Goal: Task Accomplishment & Management: Manage account settings

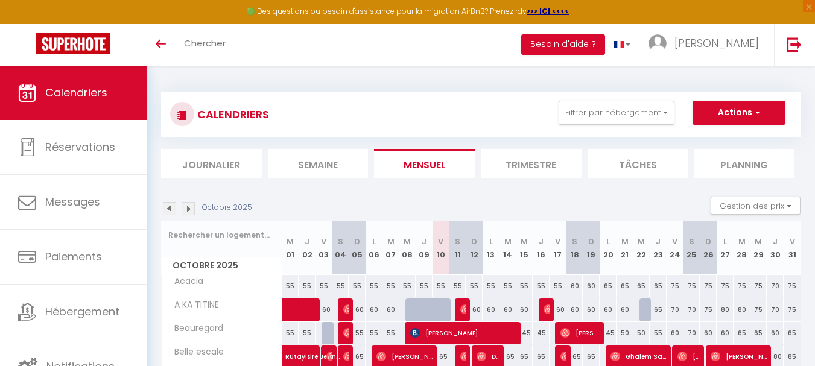
click at [748, 159] on li "Planning" at bounding box center [744, 164] width 101 height 30
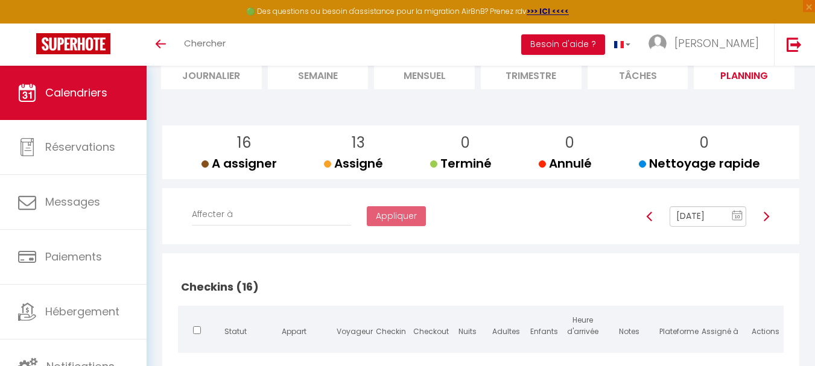
scroll to position [29, 0]
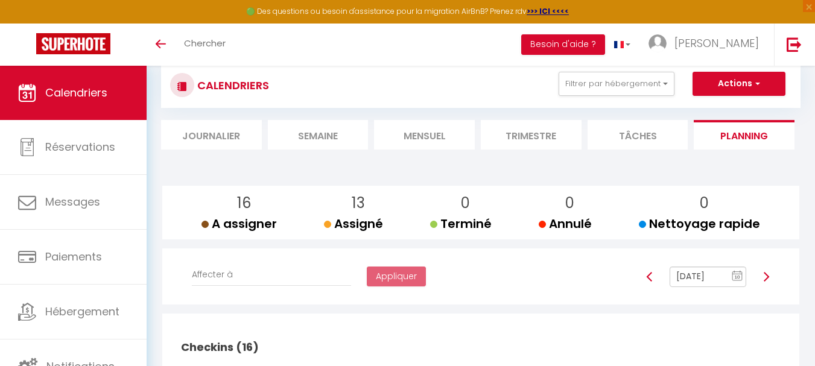
click at [768, 272] on img at bounding box center [767, 277] width 10 height 10
type input "[DATE]"
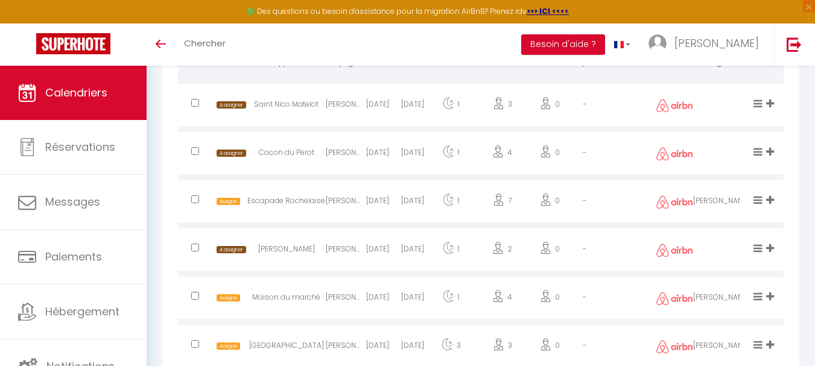
scroll to position [1200, 0]
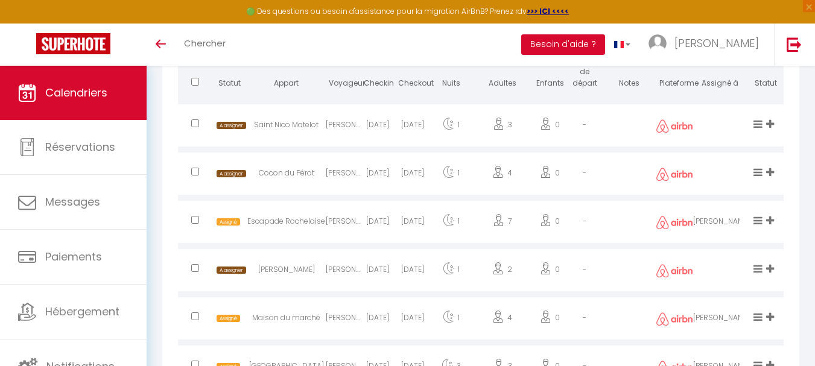
click at [196, 126] on input "checkbox" at bounding box center [195, 124] width 8 height 8
checkbox input "true"
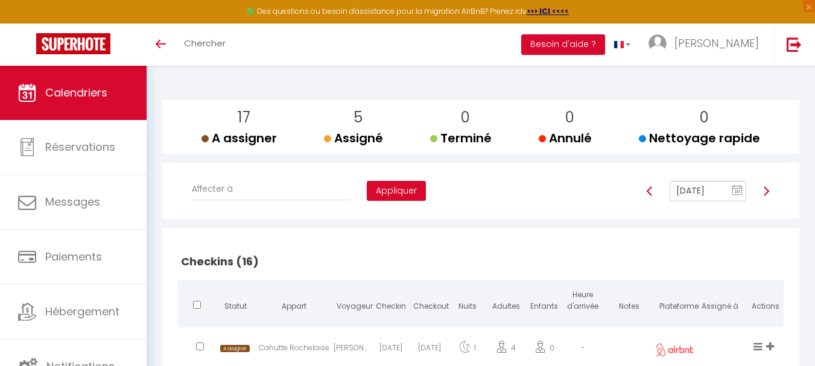
scroll to position [113, 0]
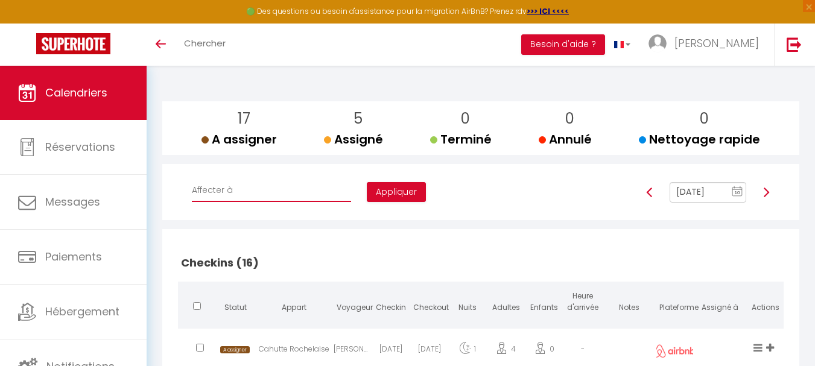
click at [257, 194] on select "Affecter à [PERSON_NAME] [PERSON_NAME] [PERSON_NAME] [PERSON_NAME] [PERSON_NAME…" at bounding box center [271, 190] width 159 height 23
click at [514, 218] on div "Affecter à [PERSON_NAME] [PERSON_NAME] [PERSON_NAME] [PERSON_NAME] [PERSON_NAME…" at bounding box center [481, 192] width 622 height 57
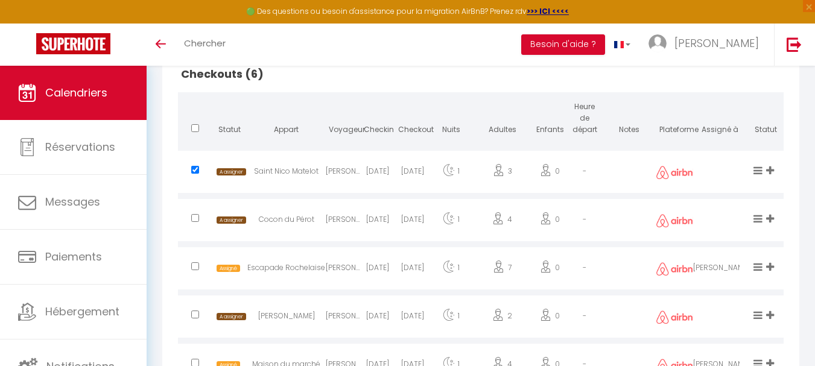
scroll to position [1260, 0]
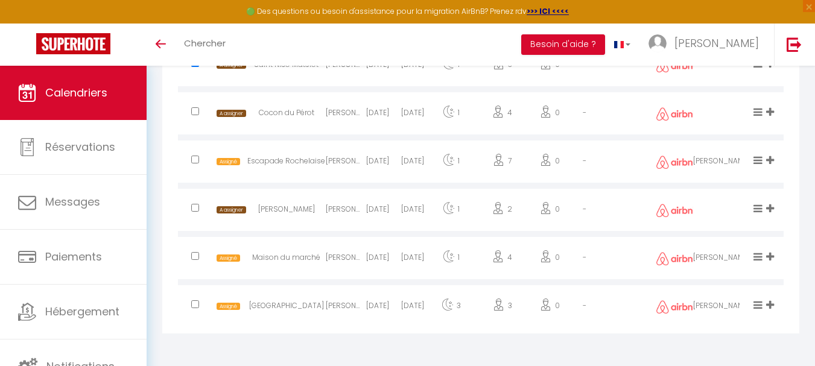
click at [194, 109] on input "checkbox" at bounding box center [195, 111] width 8 height 8
checkbox input "true"
click at [196, 209] on input "checkbox" at bounding box center [195, 208] width 8 height 8
checkbox input "true"
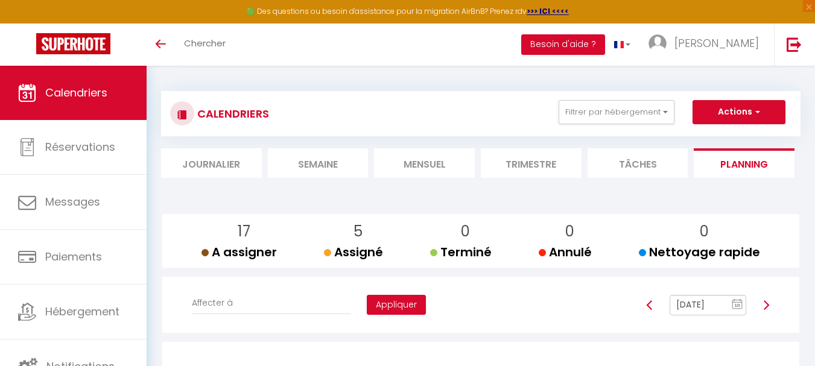
scroll to position [0, 0]
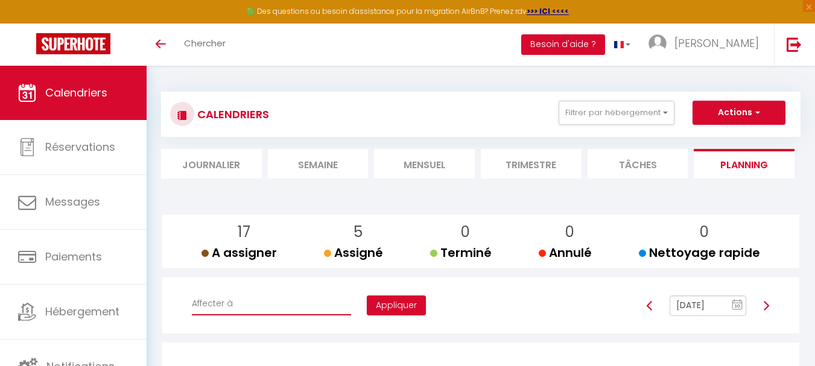
click at [252, 304] on select "Affecter à [PERSON_NAME] [PERSON_NAME] [PERSON_NAME] [PERSON_NAME] [PERSON_NAME…" at bounding box center [271, 304] width 159 height 23
select select "52757"
click at [192, 293] on select "Affecter à [PERSON_NAME] [PERSON_NAME] [PERSON_NAME] [PERSON_NAME] [PERSON_NAME…" at bounding box center [271, 304] width 159 height 23
click at [367, 309] on button "Appliquer" at bounding box center [396, 306] width 59 height 21
checkbox input "false"
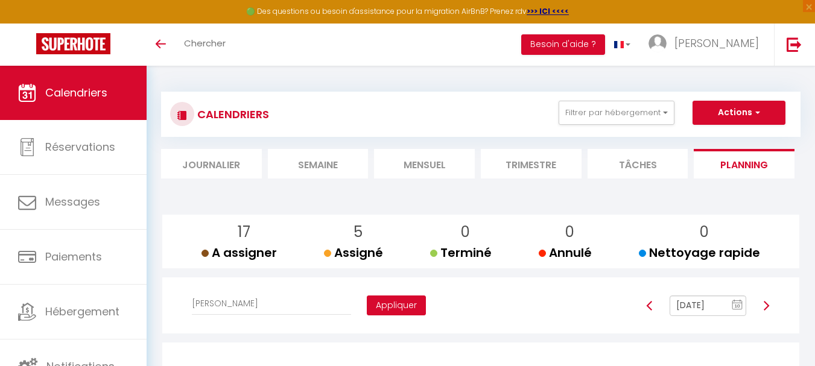
checkbox input "false"
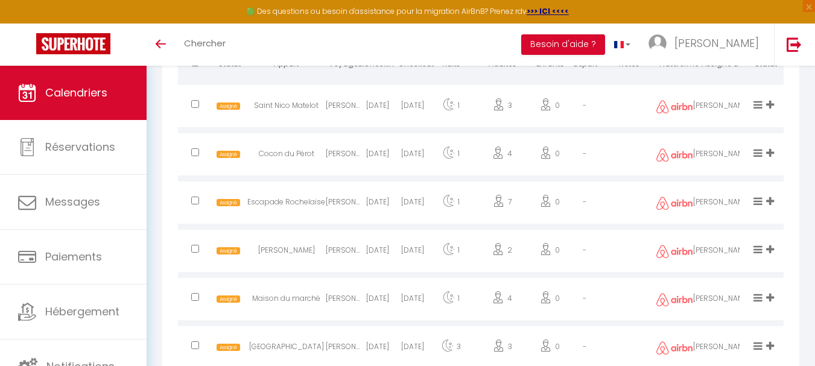
scroll to position [1200, 0]
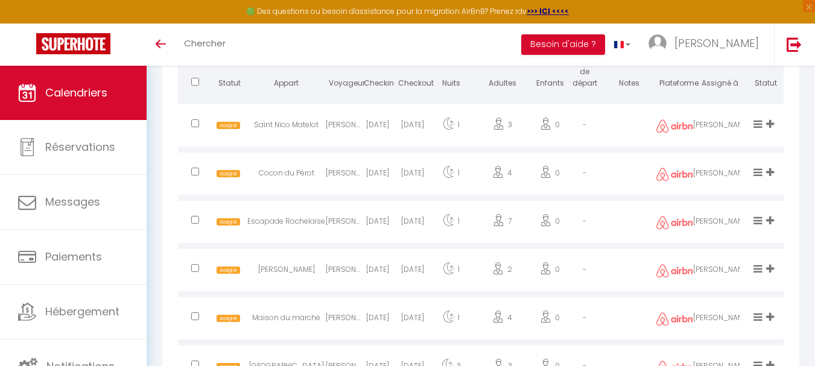
click at [196, 125] on input "checkbox" at bounding box center [195, 124] width 8 height 8
checkbox input "true"
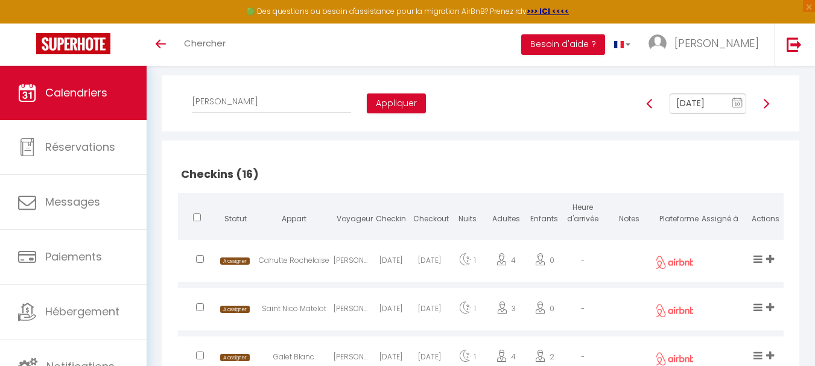
scroll to position [53, 0]
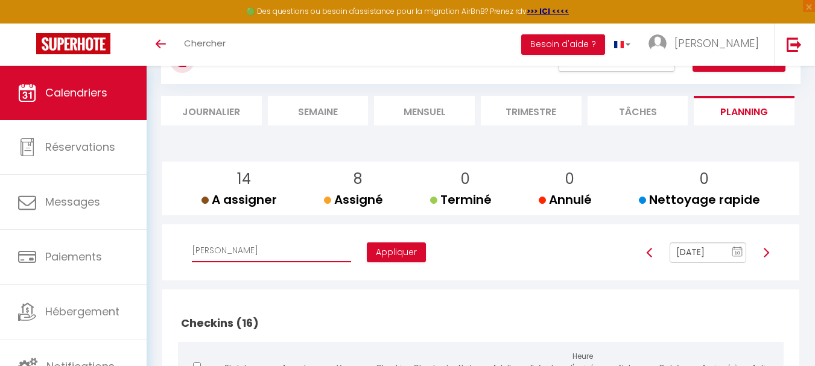
click at [270, 247] on select "Affecter à [PERSON_NAME] [PERSON_NAME] [PERSON_NAME] [PERSON_NAME] [PERSON_NAME…" at bounding box center [271, 251] width 159 height 23
select select "47892"
click at [192, 240] on select "Affecter à [PERSON_NAME] [PERSON_NAME] [PERSON_NAME] [PERSON_NAME] [PERSON_NAME…" at bounding box center [271, 251] width 159 height 23
click at [367, 257] on button "Appliquer" at bounding box center [396, 253] width 59 height 21
checkbox input "false"
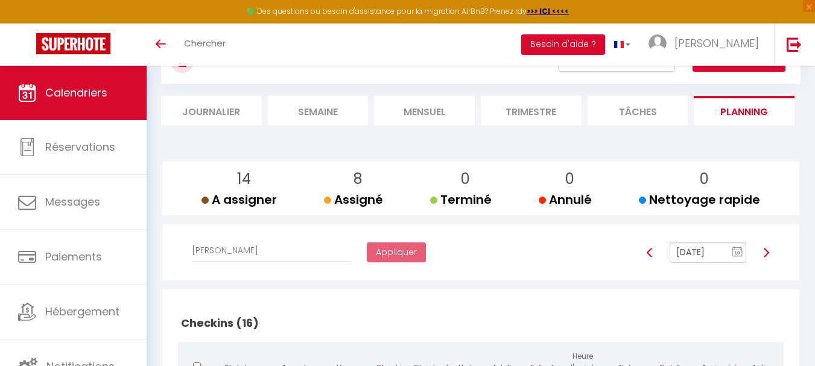
click at [710, 257] on input "[DATE]" at bounding box center [708, 253] width 77 height 21
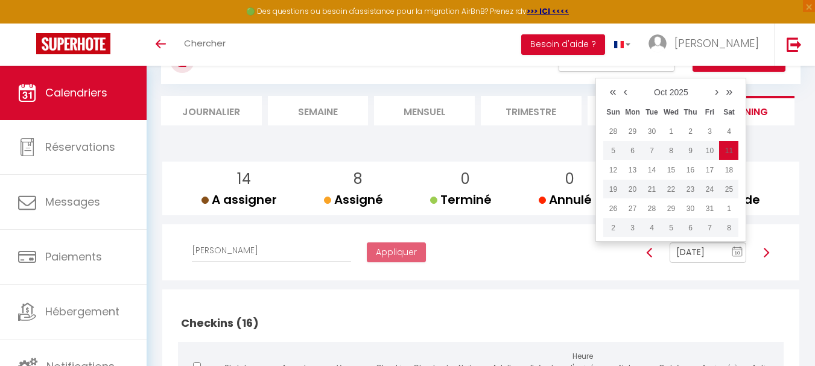
click at [765, 250] on img at bounding box center [767, 253] width 10 height 10
type input "[DATE]"
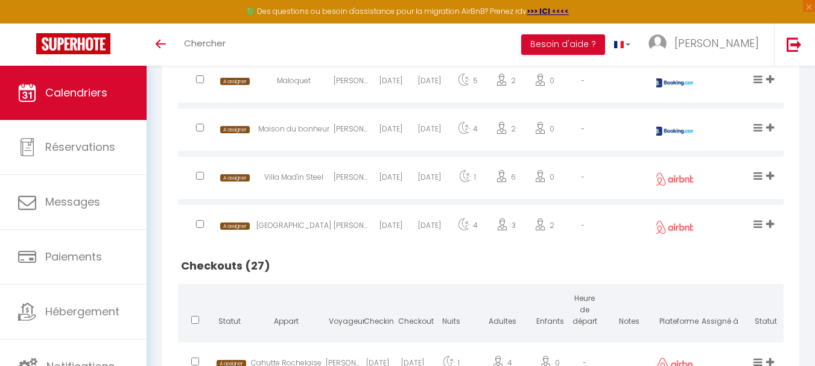
scroll to position [675, 0]
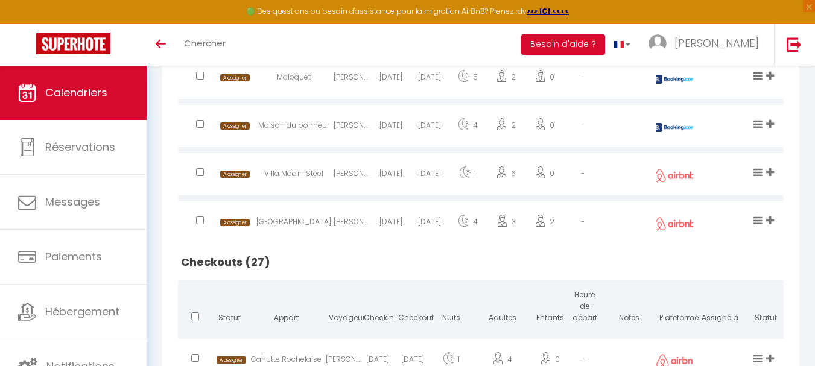
drag, startPoint x: 346, startPoint y: 199, endPoint x: 444, endPoint y: 190, distance: 98.3
click at [349, 199] on td "[PERSON_NAME] Essengue" at bounding box center [353, 221] width 39 height 45
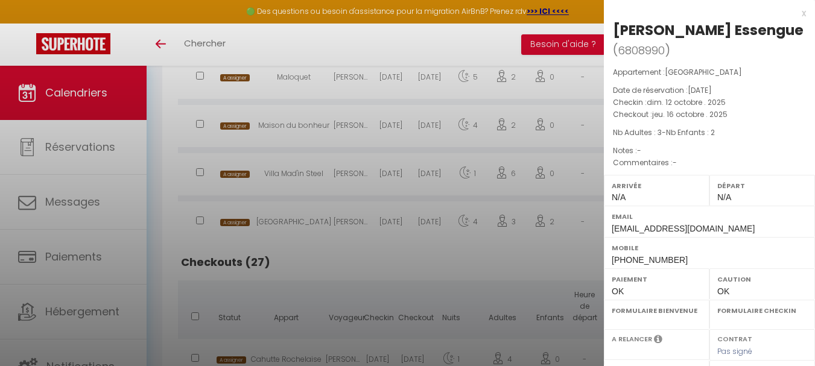
select select "0"
select select "1"
select select
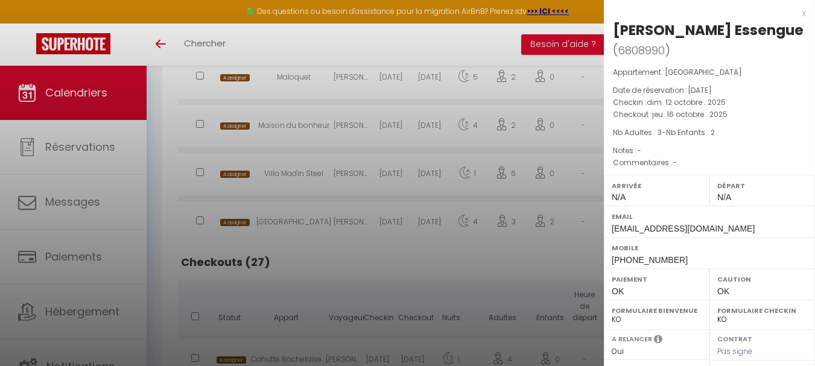
scroll to position [434, 0]
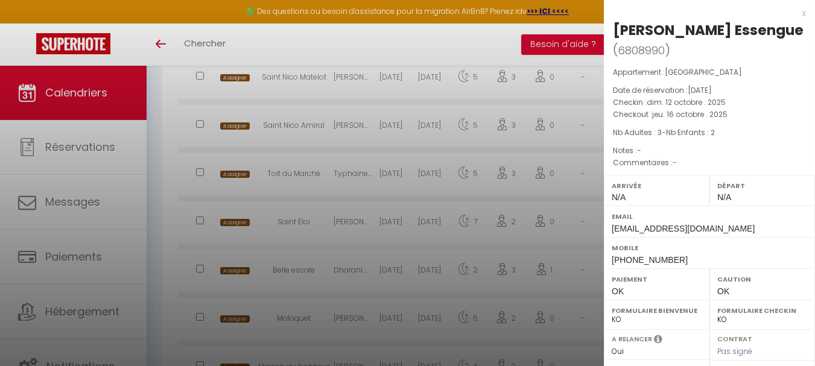
click at [164, 136] on div at bounding box center [407, 183] width 815 height 366
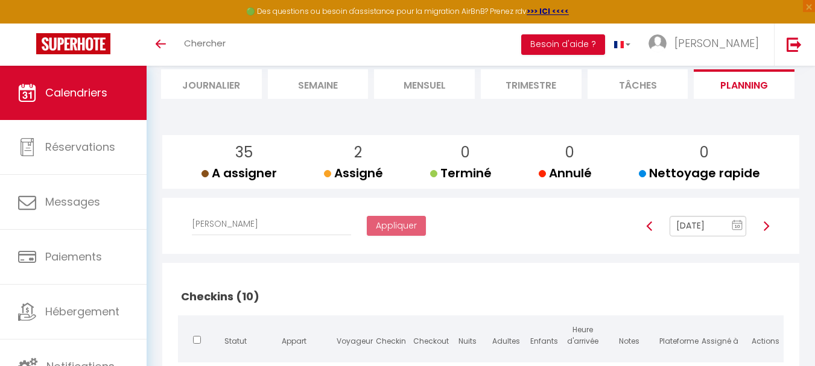
scroll to position [11, 0]
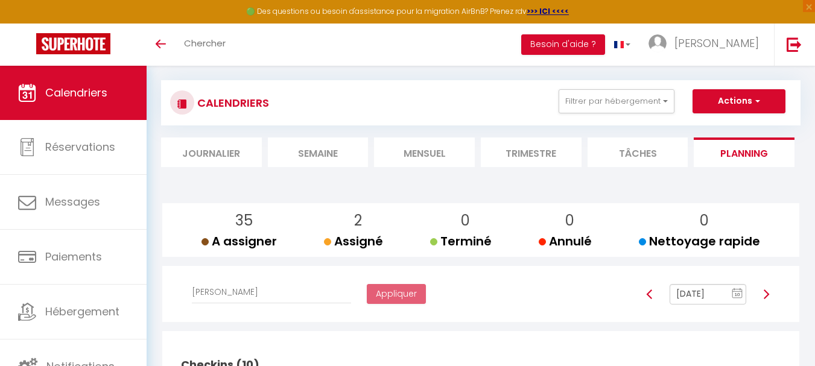
click at [764, 295] on img at bounding box center [767, 295] width 10 height 10
click at [649, 296] on img at bounding box center [650, 295] width 10 height 10
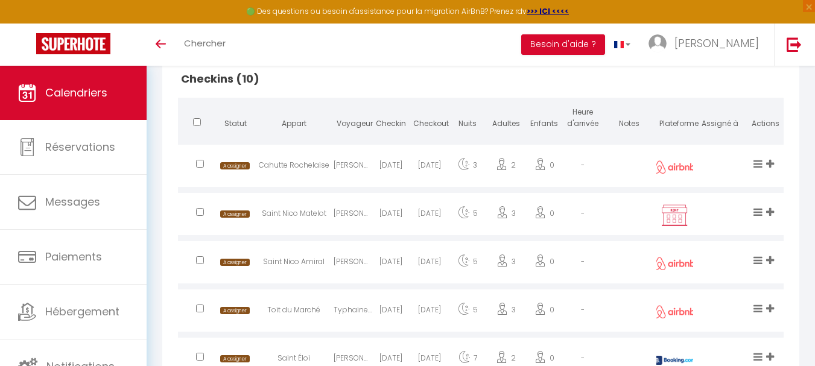
scroll to position [132, 0]
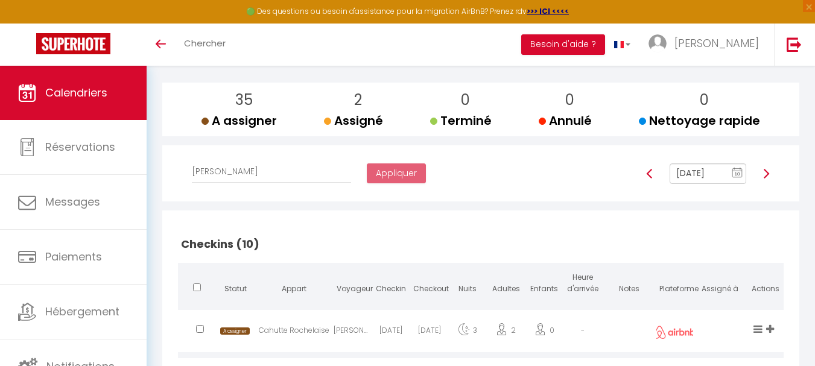
click at [653, 173] on img at bounding box center [650, 174] width 10 height 10
type input "[DATE]"
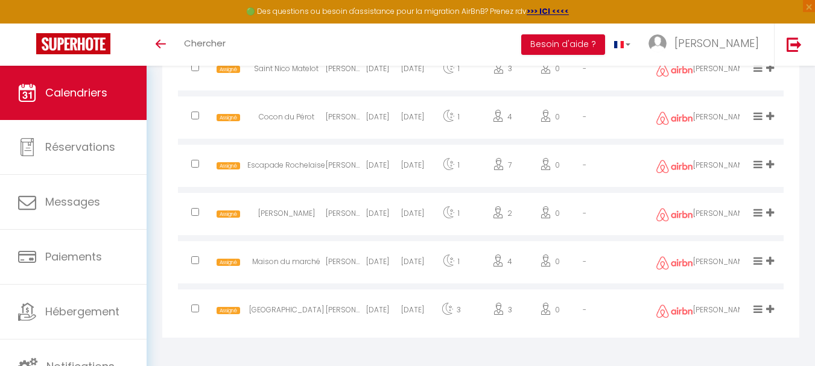
scroll to position [1260, 0]
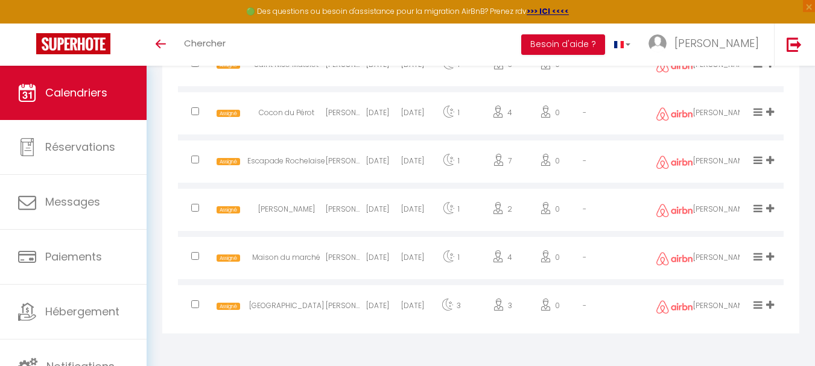
click at [223, 247] on div "Assigné" at bounding box center [223, 259] width 13 height 39
select select "44562"
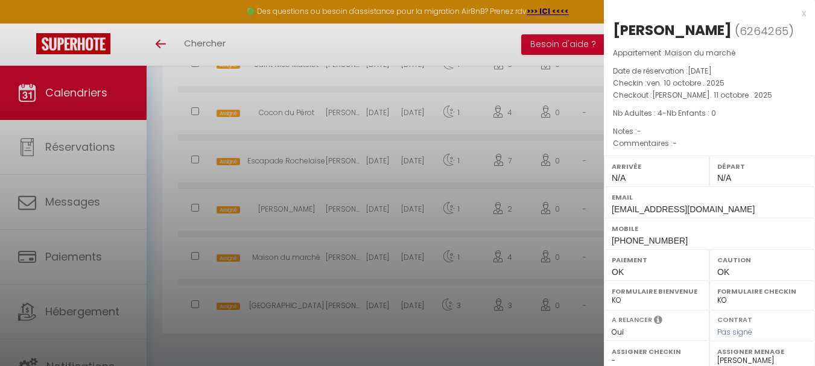
click at [154, 159] on div at bounding box center [407, 183] width 815 height 366
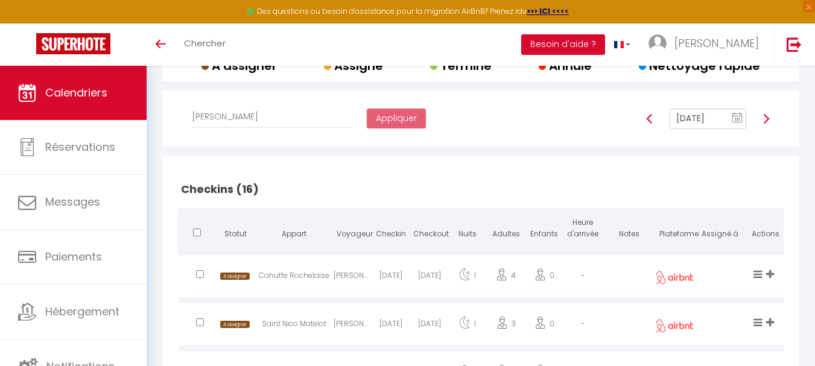
scroll to position [174, 0]
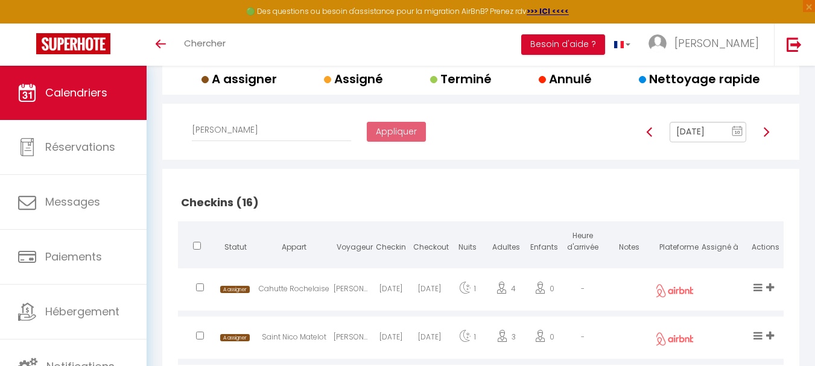
click at [656, 133] on div at bounding box center [651, 132] width 24 height 21
click at [649, 133] on img at bounding box center [650, 132] width 10 height 10
click at [766, 131] on img at bounding box center [767, 132] width 10 height 10
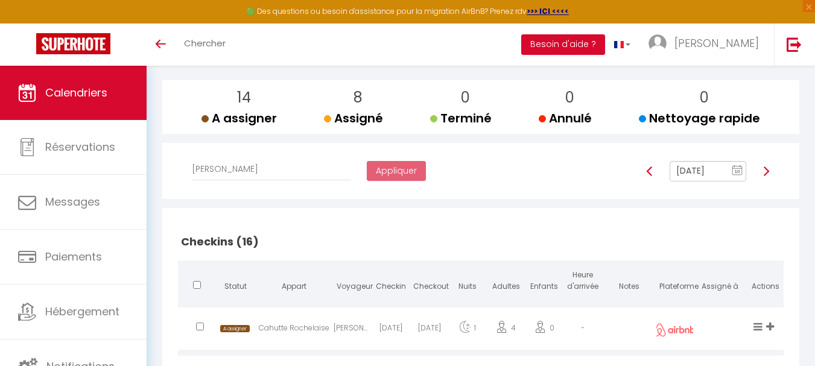
scroll to position [113, 0]
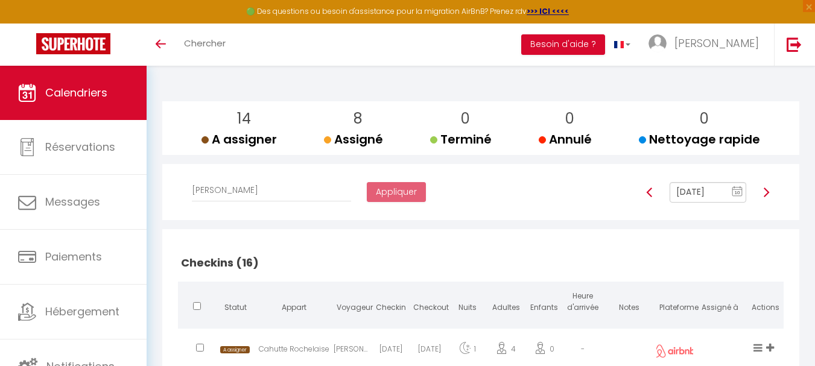
click at [650, 196] on img at bounding box center [650, 193] width 10 height 10
type input "[DATE]"
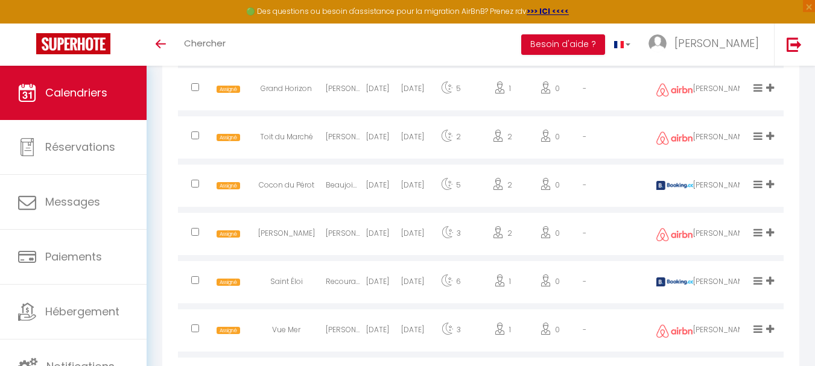
scroll to position [1441, 0]
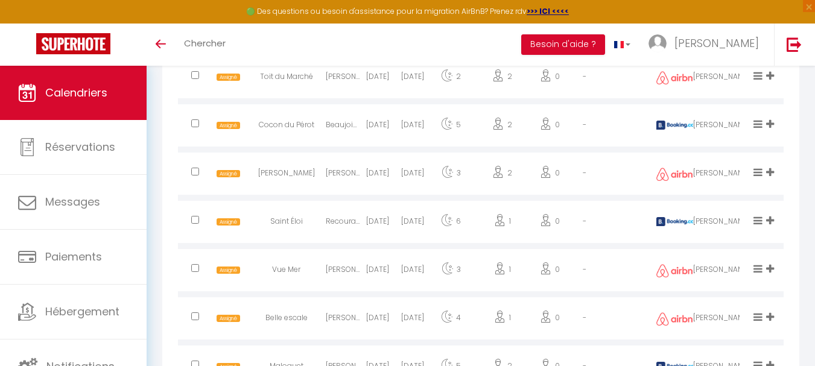
click at [194, 75] on input "checkbox" at bounding box center [195, 75] width 8 height 8
checkbox input "true"
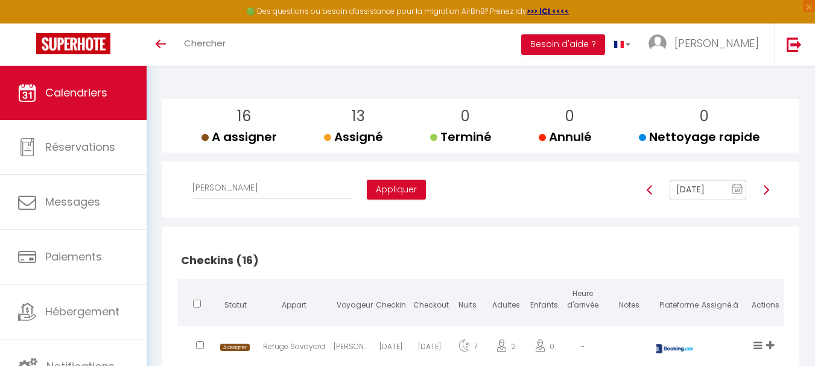
scroll to position [53, 0]
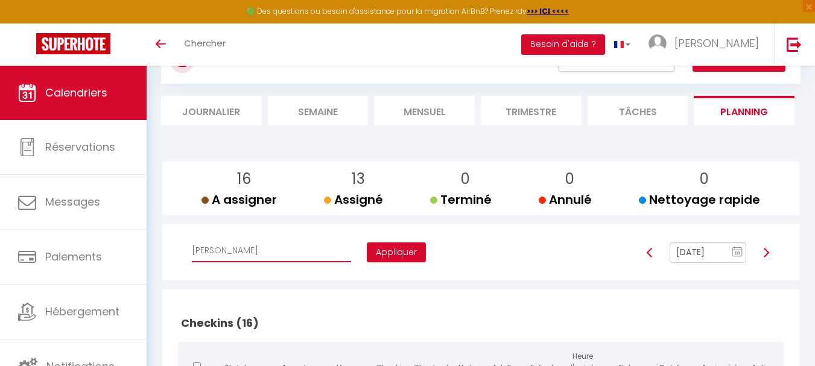
click at [279, 249] on select "Affecter à [PERSON_NAME] [PERSON_NAME] [PERSON_NAME] [PERSON_NAME] [PERSON_NAME…" at bounding box center [271, 251] width 159 height 23
select select "52446"
click at [192, 240] on select "Affecter à [PERSON_NAME] [PERSON_NAME] [PERSON_NAME] [PERSON_NAME] [PERSON_NAME…" at bounding box center [271, 251] width 159 height 23
click at [367, 247] on button "Appliquer" at bounding box center [396, 253] width 59 height 21
checkbox input "false"
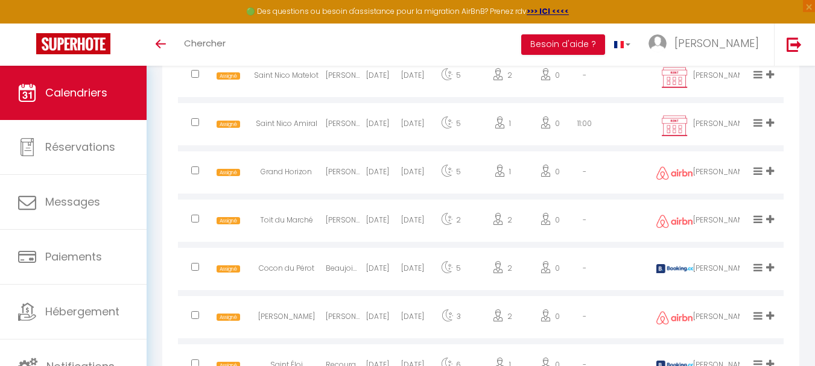
scroll to position [1321, 0]
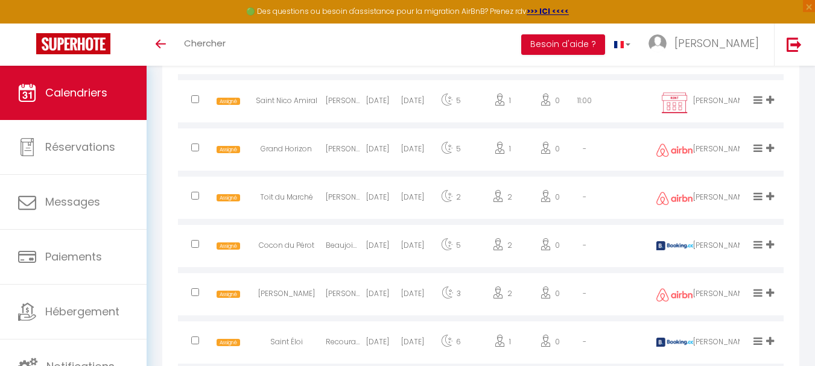
click at [194, 241] on input "checkbox" at bounding box center [195, 244] width 8 height 8
checkbox input "true"
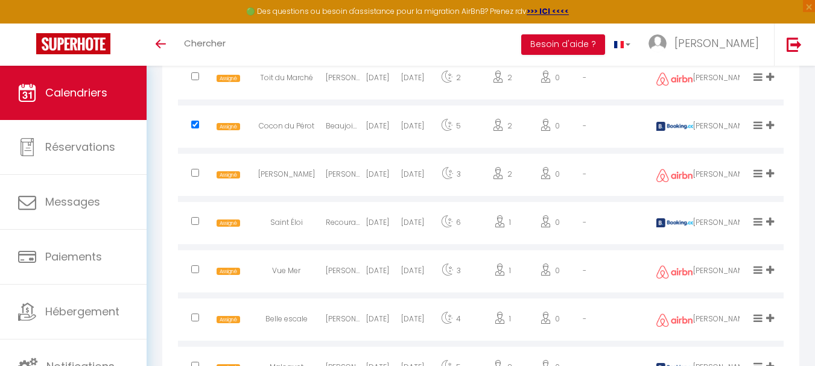
scroll to position [1441, 0]
click at [194, 269] on input "checkbox" at bounding box center [195, 268] width 8 height 8
checkbox input "true"
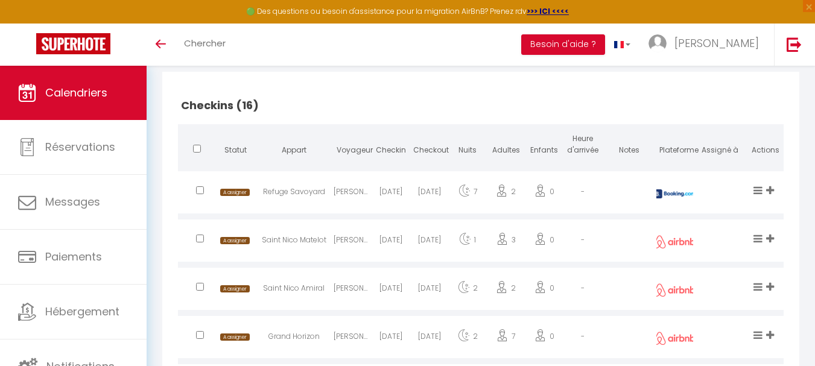
scroll to position [113, 0]
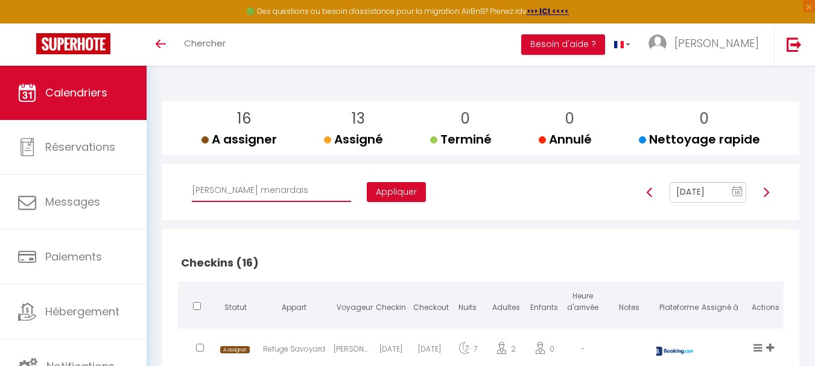
click at [263, 195] on select "Affecter à [PERSON_NAME] [PERSON_NAME] [PERSON_NAME] [PERSON_NAME] [PERSON_NAME…" at bounding box center [271, 190] width 159 height 23
select select "41844"
click at [192, 179] on select "Affecter à [PERSON_NAME] [PERSON_NAME] [PERSON_NAME] [PERSON_NAME] [PERSON_NAME…" at bounding box center [271, 190] width 159 height 23
click at [367, 192] on button "Appliquer" at bounding box center [396, 192] width 59 height 21
checkbox input "false"
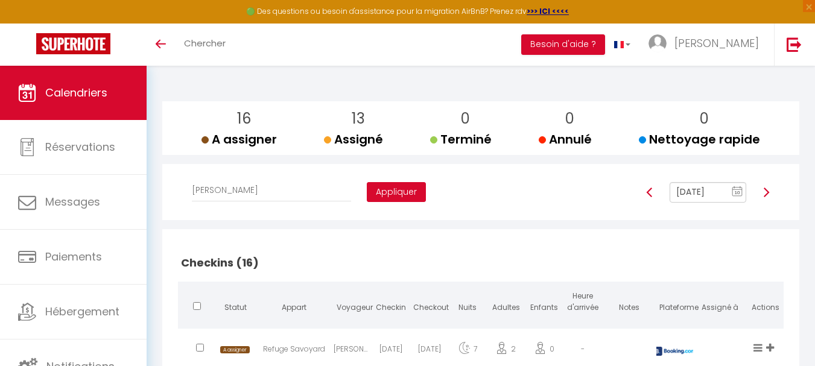
checkbox input "false"
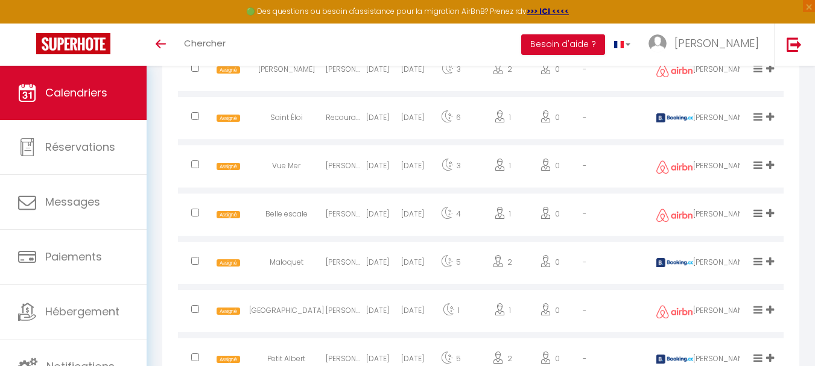
scroll to position [1598, 0]
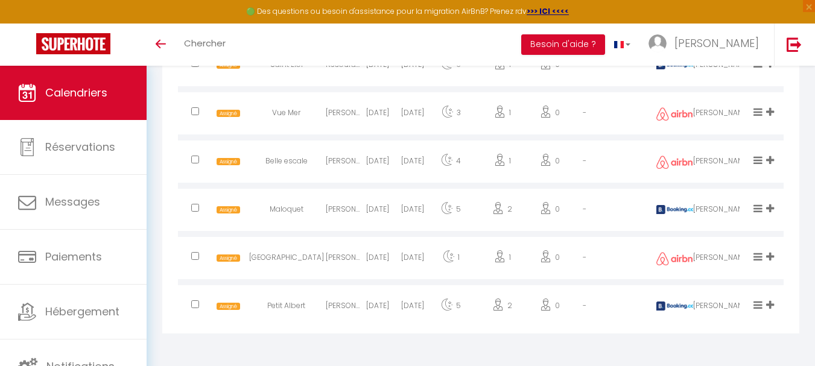
click at [197, 305] on input "checkbox" at bounding box center [195, 305] width 8 height 8
checkbox input "true"
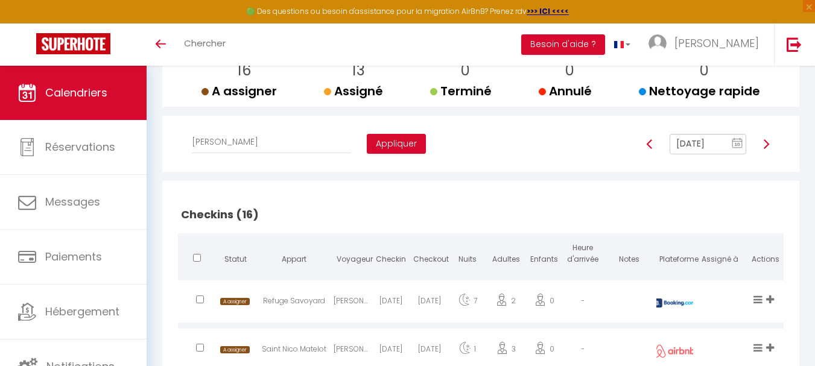
scroll to position [89, 0]
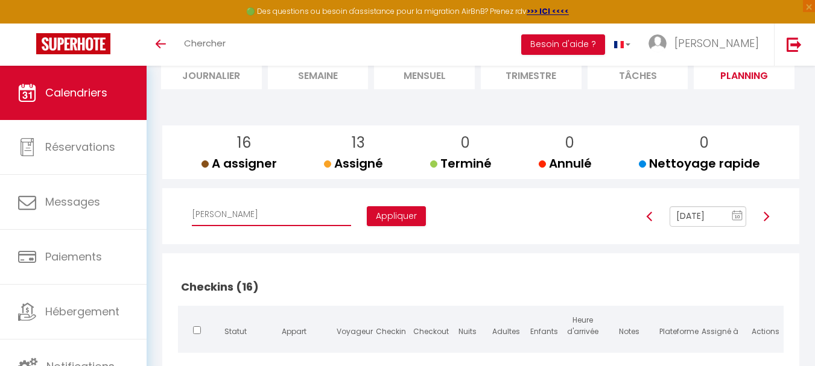
click at [266, 220] on select "Affecter à [PERSON_NAME] [PERSON_NAME] [PERSON_NAME] [PERSON_NAME] [PERSON_NAME…" at bounding box center [271, 214] width 159 height 23
select select "47892"
click at [192, 203] on select "Affecter à [PERSON_NAME] [PERSON_NAME] [PERSON_NAME] [PERSON_NAME] [PERSON_NAME…" at bounding box center [271, 214] width 159 height 23
click at [367, 212] on button "Appliquer" at bounding box center [396, 216] width 59 height 21
checkbox input "false"
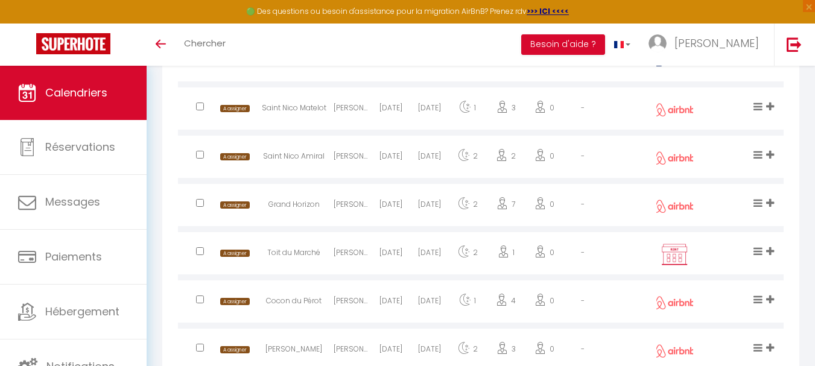
scroll to position [150, 0]
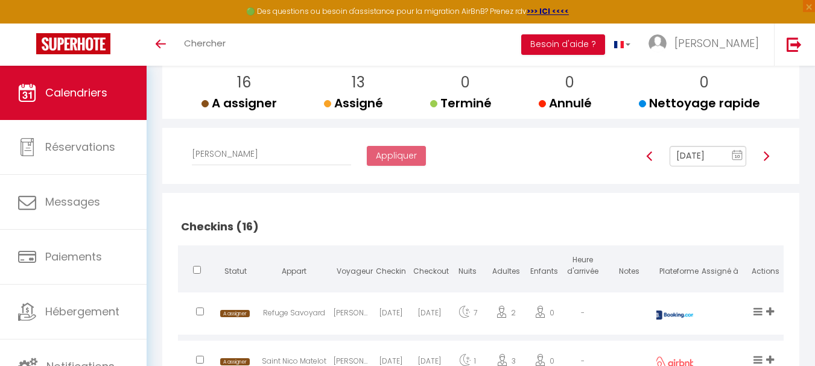
click at [766, 155] on img at bounding box center [767, 156] width 10 height 10
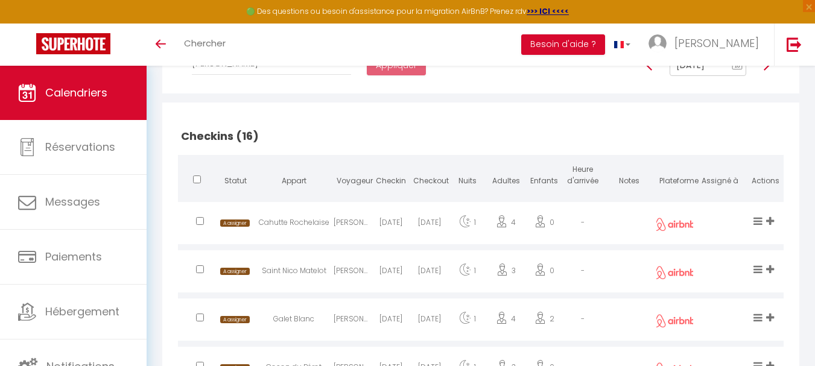
scroll to position [113, 0]
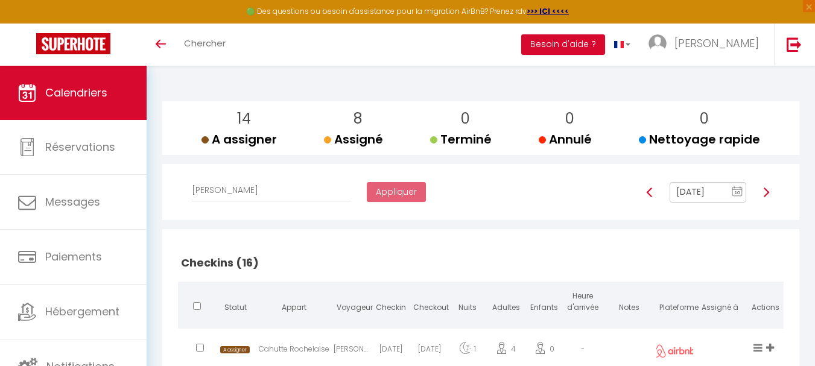
click at [769, 193] on img at bounding box center [767, 193] width 10 height 10
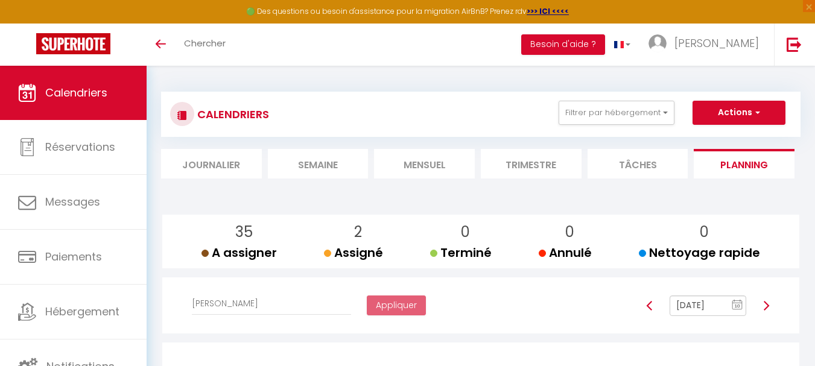
click at [651, 307] on img at bounding box center [650, 306] width 10 height 10
click at [651, 304] on img at bounding box center [650, 306] width 10 height 10
type input "[DATE]"
click at [423, 161] on li "Mensuel" at bounding box center [424, 164] width 101 height 30
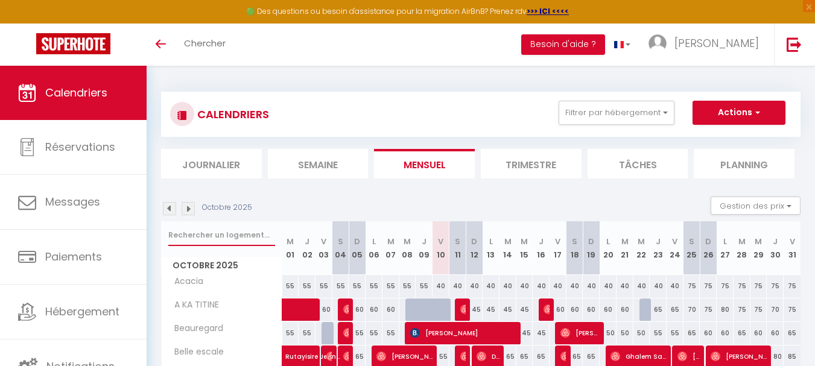
click at [230, 232] on input "text" at bounding box center [221, 236] width 107 height 22
type input "Berlioz"
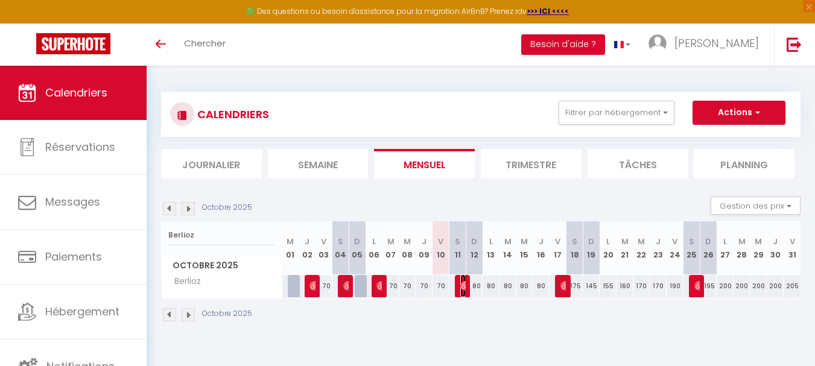
click at [461, 283] on img at bounding box center [466, 286] width 10 height 10
select select "OK"
select select "0"
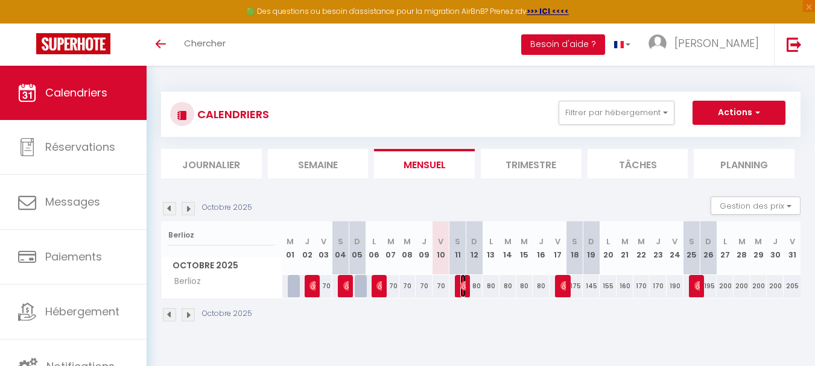
select select "1"
select select
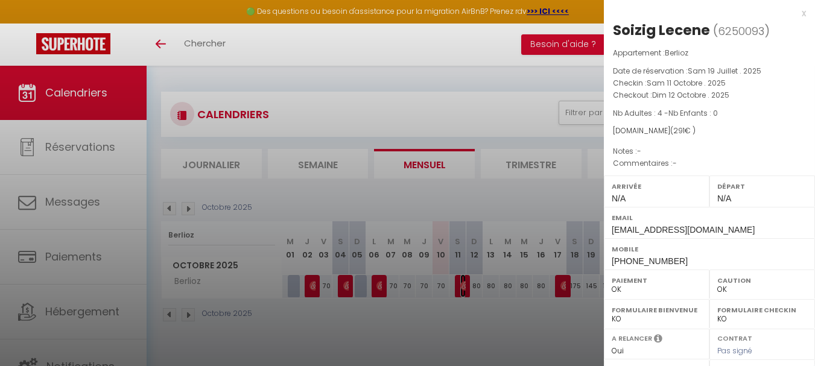
scroll to position [196, 0]
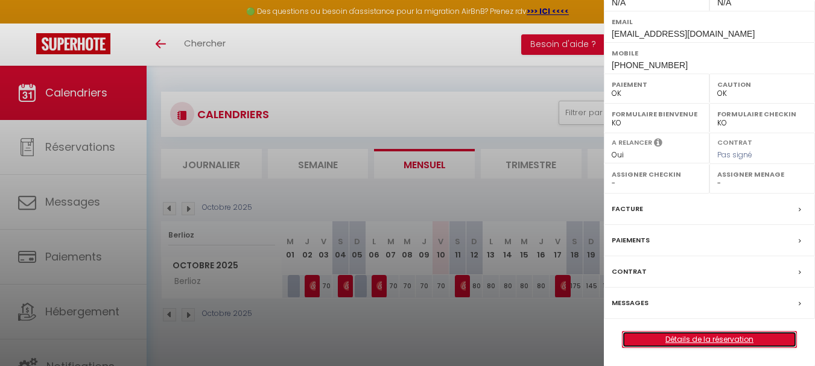
click at [730, 338] on link "Détails de la réservation" at bounding box center [710, 340] width 174 height 16
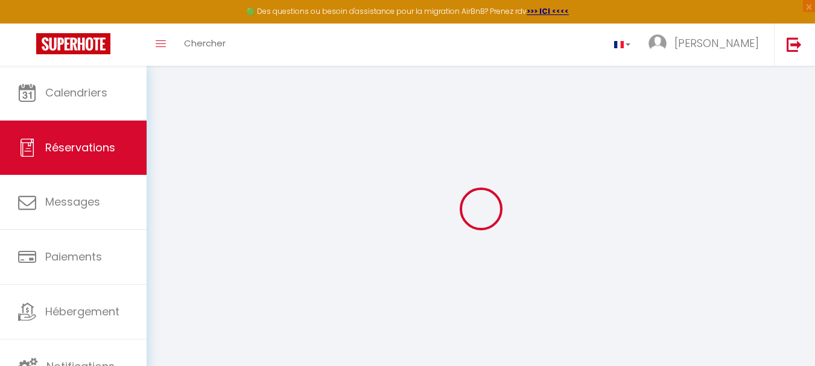
select select
checkbox input "false"
select select
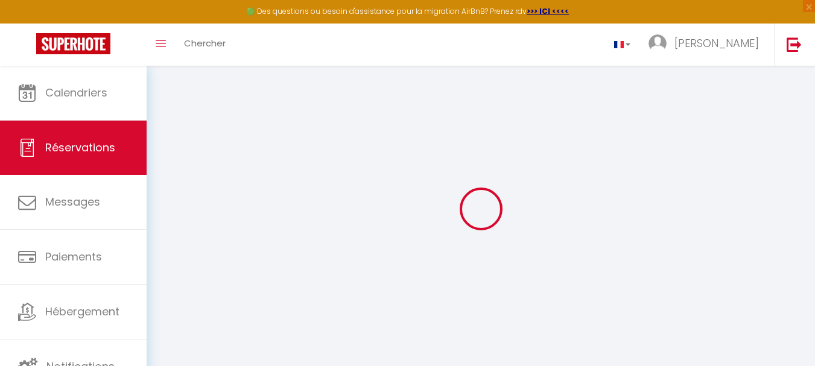
select select
checkbox input "false"
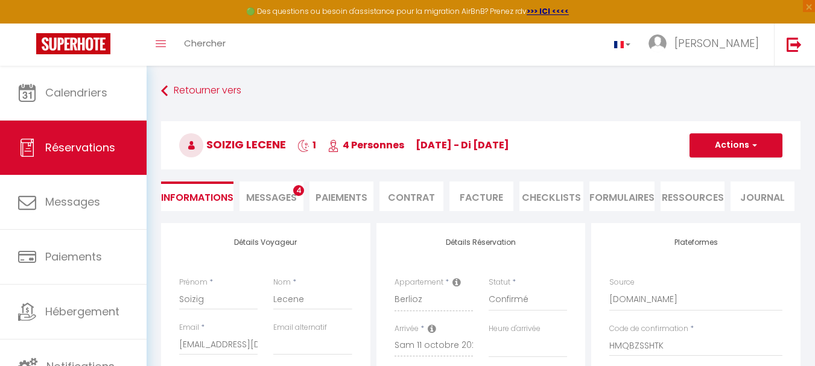
select select
checkbox input "false"
select select
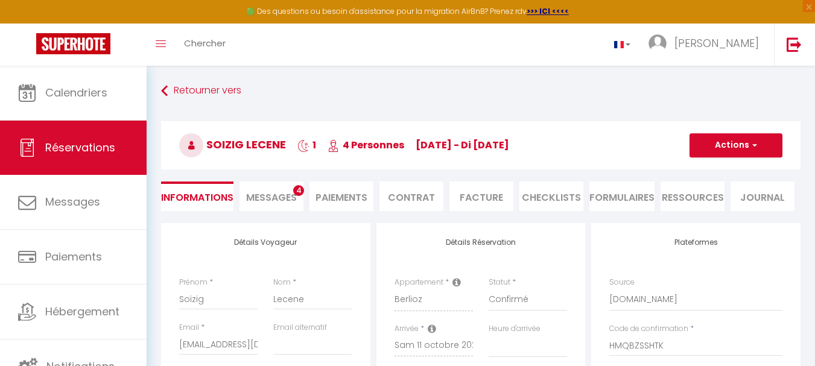
type input "80"
type input "11"
select select
checkbox input "false"
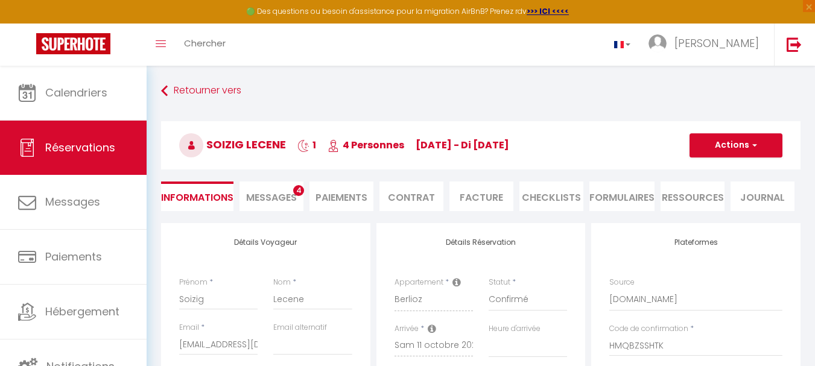
select select
checkbox input "false"
select select
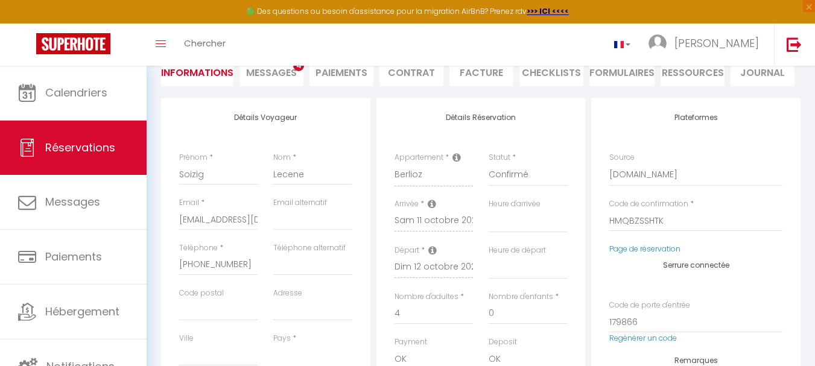
scroll to position [241, 0]
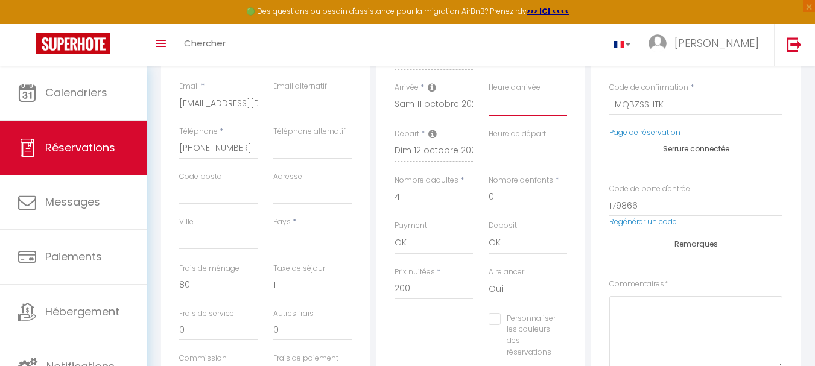
click at [507, 109] on select "00:00 00:30 01:00 01:30 02:00 02:30 03:00 03:30 04:00 04:30 05:00 05:30 06:00 0…" at bounding box center [528, 105] width 78 height 23
select select "11:00"
click at [489, 94] on select "00:00 00:30 01:00 01:30 02:00 02:30 03:00 03:30 04:00 04:30 05:00 05:30 06:00 0…" at bounding box center [528, 105] width 78 height 23
select select
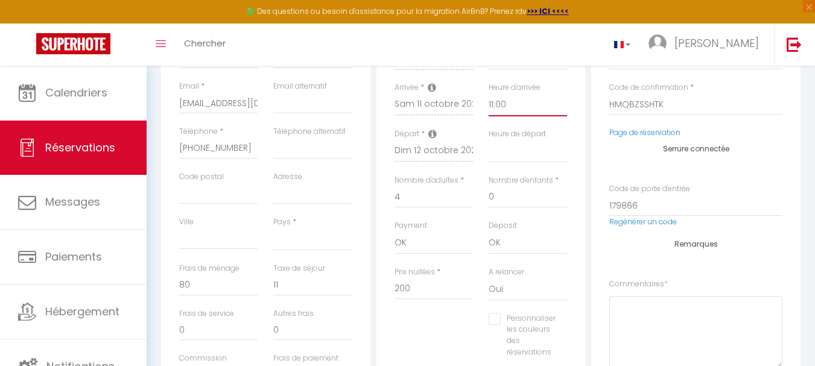
checkbox input "false"
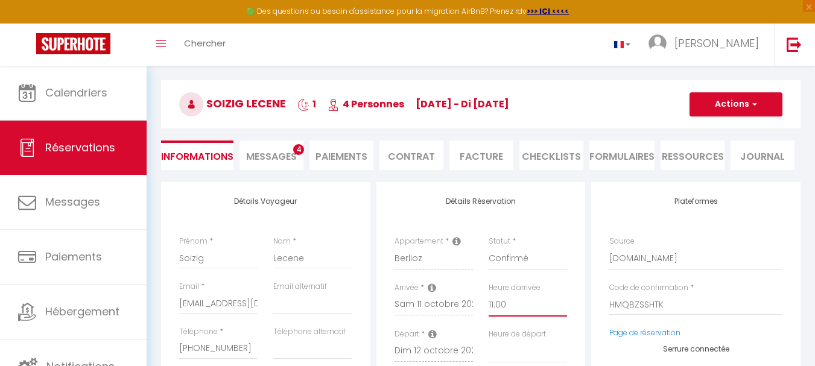
scroll to position [0, 0]
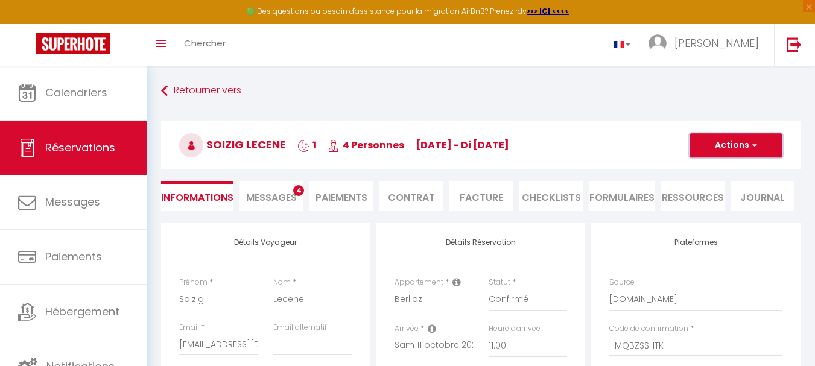
click at [729, 147] on button "Actions" at bounding box center [736, 145] width 93 height 24
click at [714, 174] on link "Enregistrer" at bounding box center [724, 172] width 95 height 16
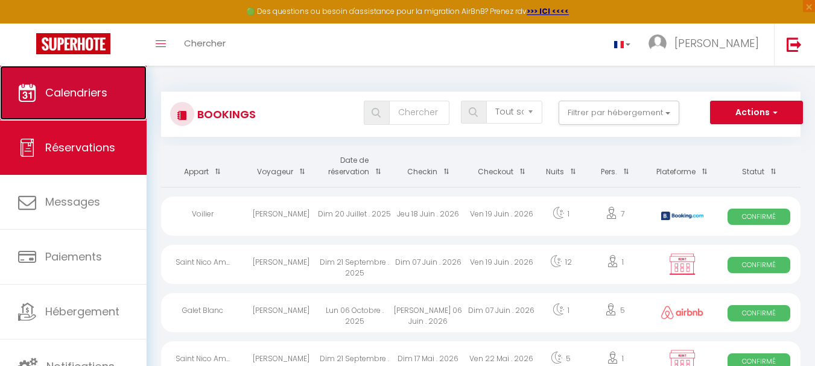
click at [57, 84] on link "Calendriers" at bounding box center [73, 93] width 147 height 54
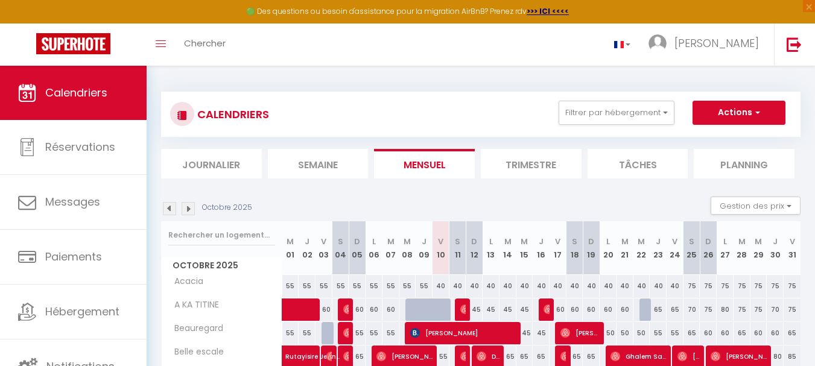
click at [743, 167] on li "Planning" at bounding box center [744, 164] width 101 height 30
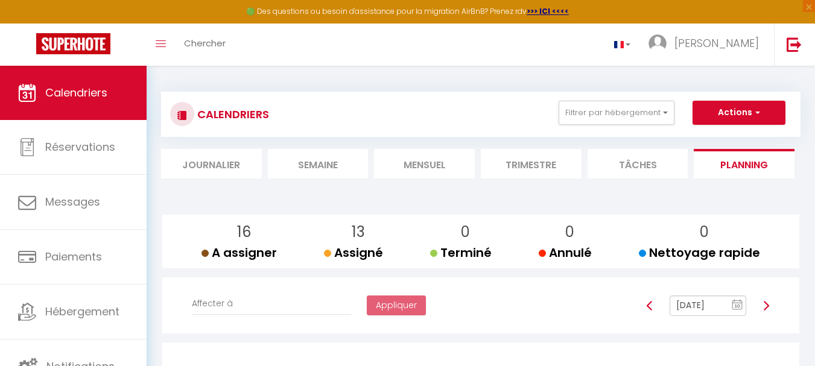
click at [412, 170] on li "Mensuel" at bounding box center [424, 164] width 101 height 30
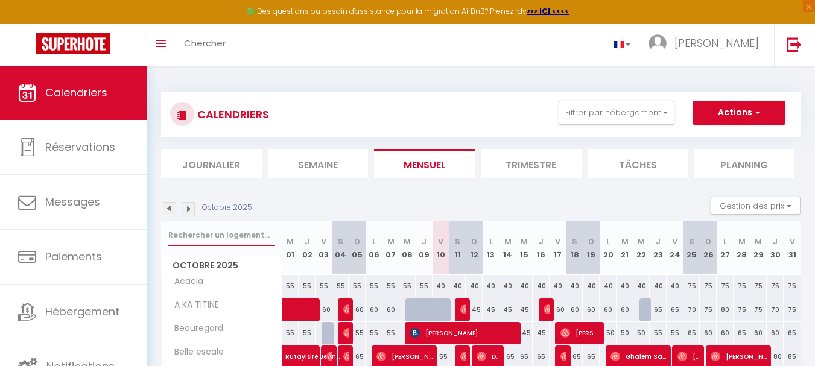
click at [206, 238] on input "text" at bounding box center [221, 236] width 107 height 22
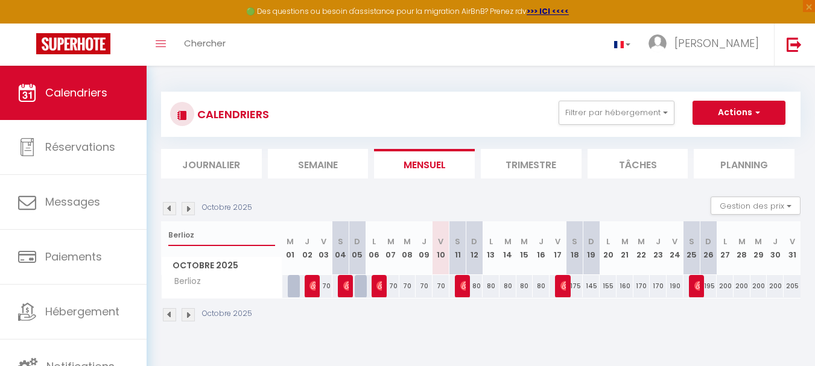
type input "Berlioz"
click at [476, 285] on div "80" at bounding box center [474, 286] width 17 height 22
type input "80"
type input "Dim 12 Octobre 2025"
type input "Lun 13 Octobre 2025"
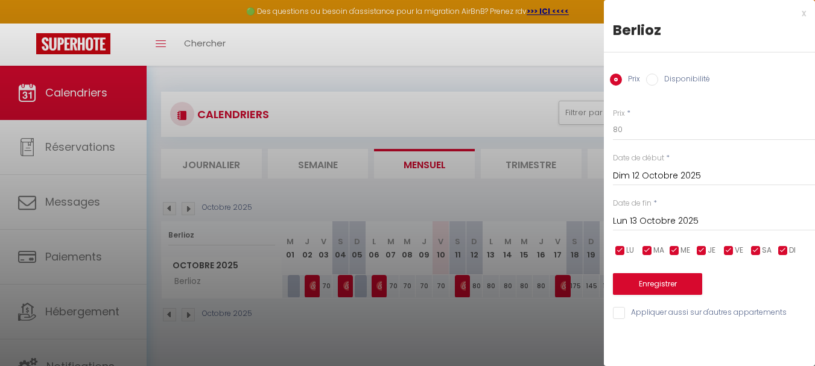
click at [652, 79] on input "Disponibilité" at bounding box center [652, 80] width 12 height 12
radio input "true"
radio input "false"
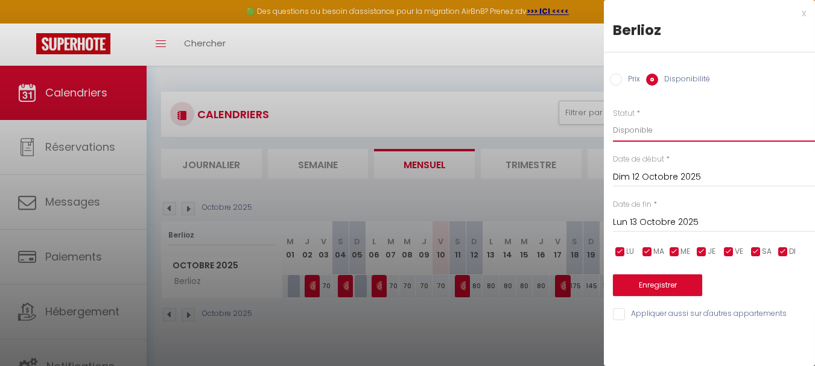
click at [636, 133] on select "Disponible Indisponible" at bounding box center [714, 130] width 202 height 23
select select "0"
click at [613, 119] on select "Disponible Indisponible" at bounding box center [714, 130] width 202 height 23
click at [659, 287] on button "Enregistrer" at bounding box center [657, 286] width 89 height 22
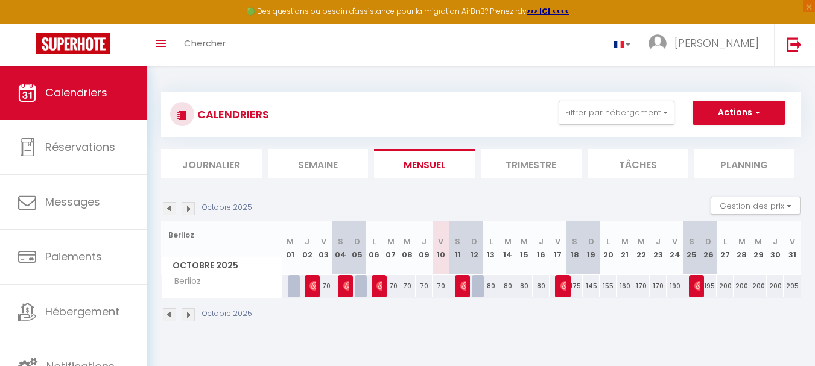
click at [736, 166] on li "Planning" at bounding box center [744, 164] width 101 height 30
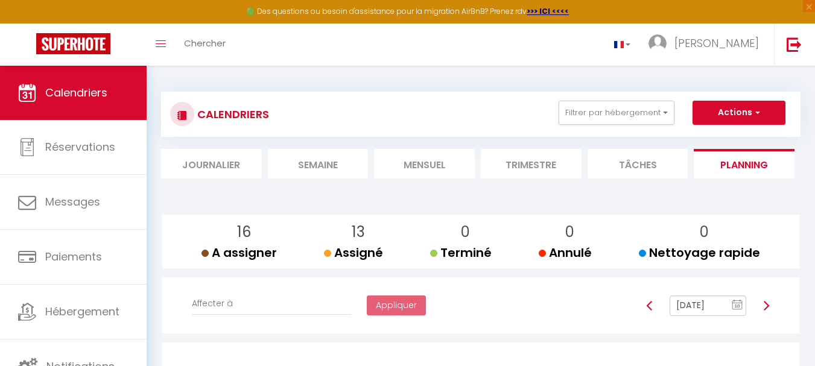
click at [762, 305] on img at bounding box center [767, 306] width 10 height 10
click at [762, 303] on img at bounding box center [767, 306] width 10 height 10
type input "[DATE]"
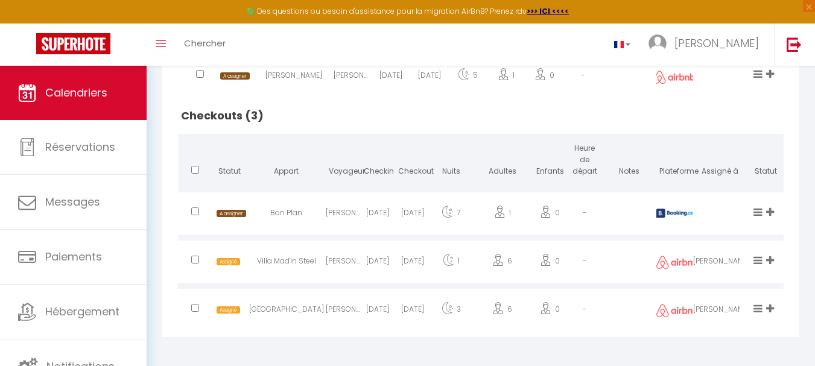
scroll to position [536, 0]
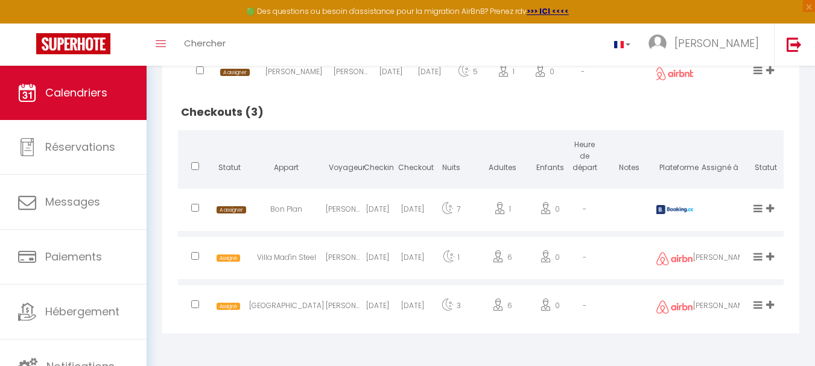
click at [199, 207] on input "checkbox" at bounding box center [195, 208] width 8 height 8
checkbox input "true"
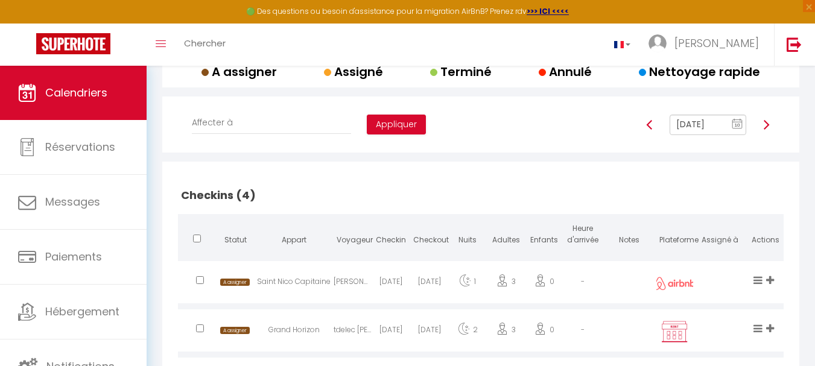
scroll to position [53, 0]
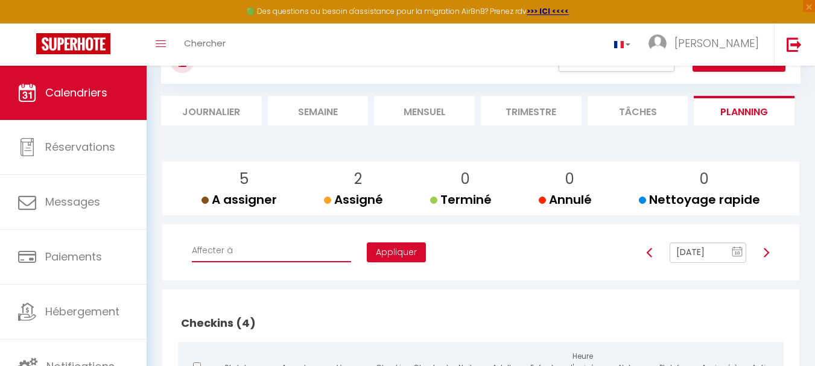
click at [240, 247] on select "Affecter à [PERSON_NAME] [PERSON_NAME] [PERSON_NAME] [PERSON_NAME] [PERSON_NAME…" at bounding box center [271, 251] width 159 height 23
select select "41844"
click at [192, 240] on select "Affecter à [PERSON_NAME] [PERSON_NAME] [PERSON_NAME] [PERSON_NAME] [PERSON_NAME…" at bounding box center [271, 251] width 159 height 23
click at [367, 259] on button "Appliquer" at bounding box center [396, 253] width 59 height 21
checkbox input "false"
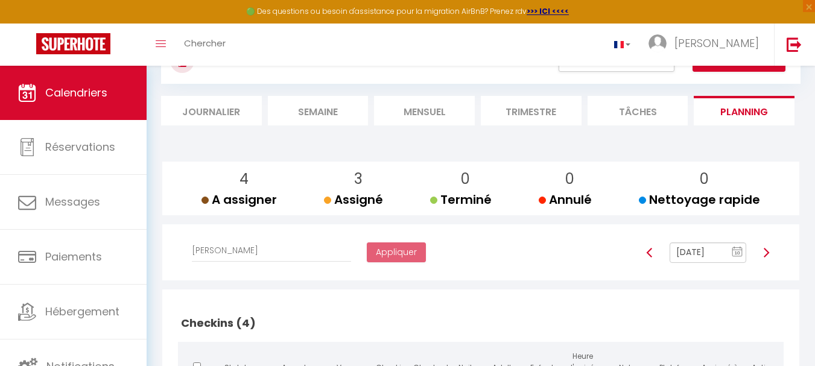
click at [652, 251] on img at bounding box center [650, 253] width 10 height 10
type input "[DATE]"
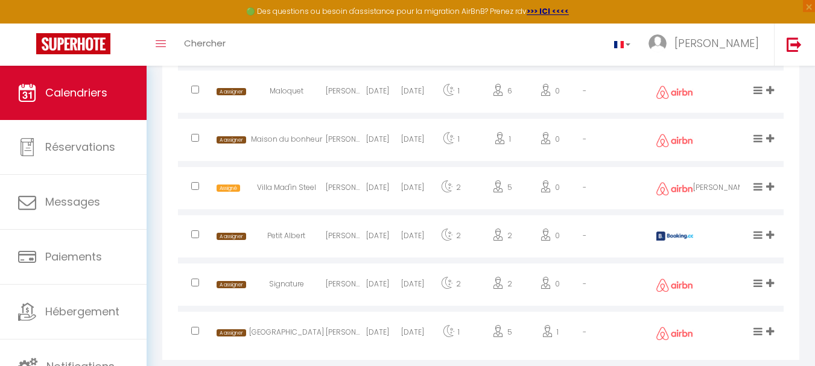
scroll to position [1985, 0]
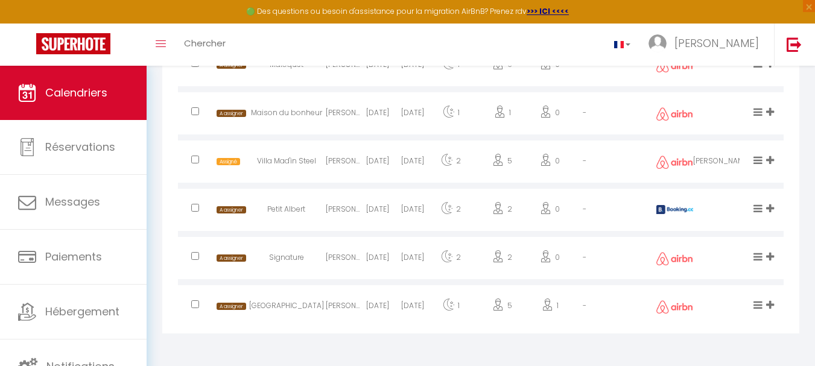
click at [197, 308] on input "checkbox" at bounding box center [195, 305] width 8 height 8
checkbox input "true"
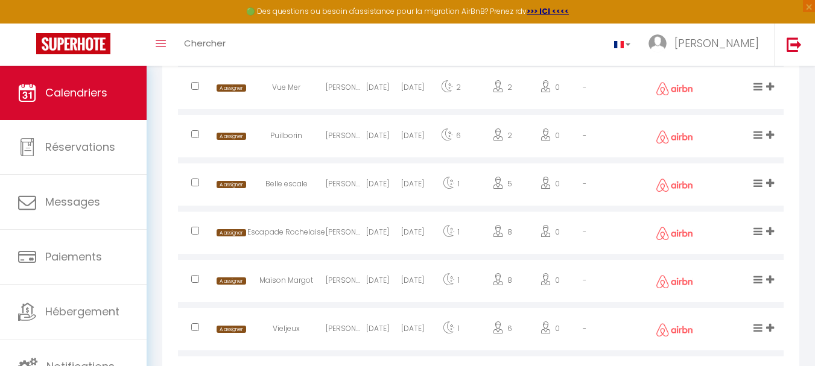
scroll to position [1562, 0]
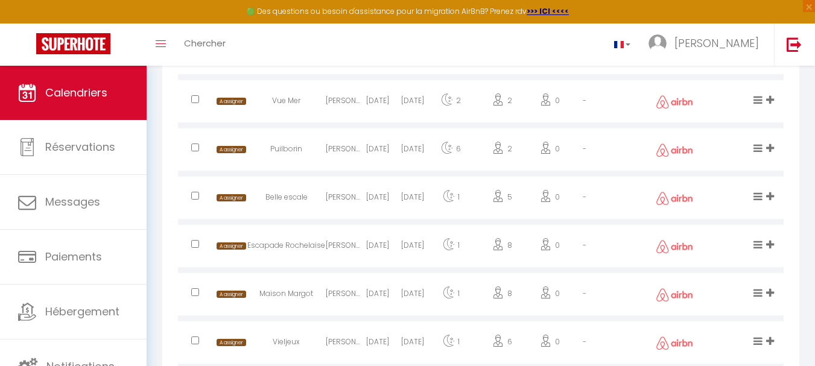
click at [196, 147] on input "checkbox" at bounding box center [195, 148] width 8 height 8
checkbox input "true"
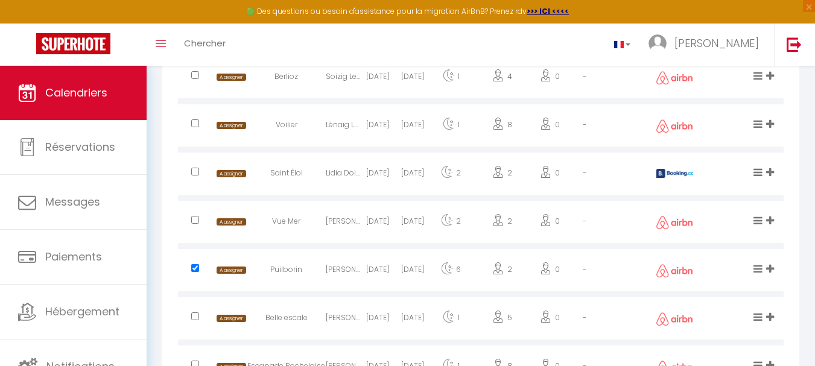
drag, startPoint x: 196, startPoint y: 174, endPoint x: 196, endPoint y: 153, distance: 21.1
click at [196, 173] on input "checkbox" at bounding box center [195, 172] width 8 height 8
checkbox input "true"
click at [196, 124] on input "checkbox" at bounding box center [195, 124] width 8 height 8
checkbox input "true"
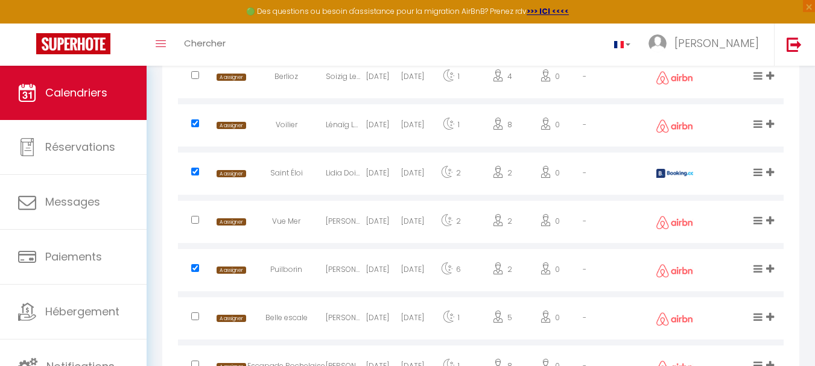
click at [197, 77] on input "checkbox" at bounding box center [195, 75] width 8 height 8
checkbox input "true"
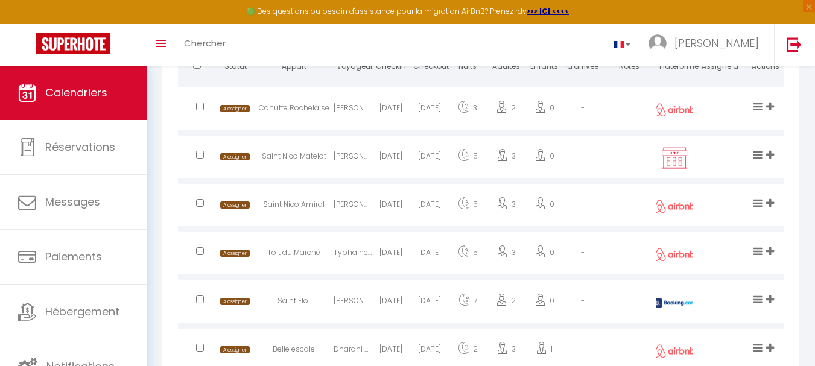
scroll to position [113, 0]
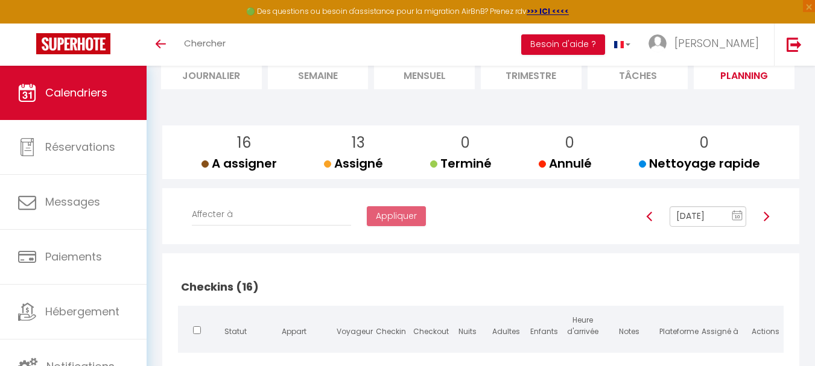
scroll to position [60, 0]
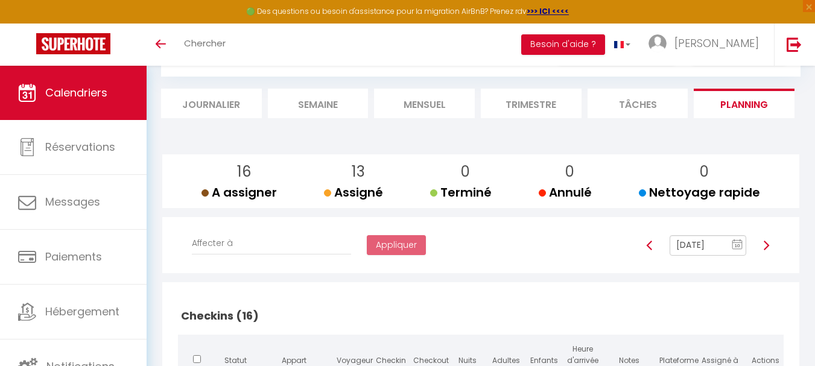
click at [766, 242] on img at bounding box center [767, 246] width 10 height 10
click at [765, 241] on img at bounding box center [767, 246] width 10 height 10
click at [710, 243] on input "Jan 12, 2025" at bounding box center [708, 245] width 77 height 21
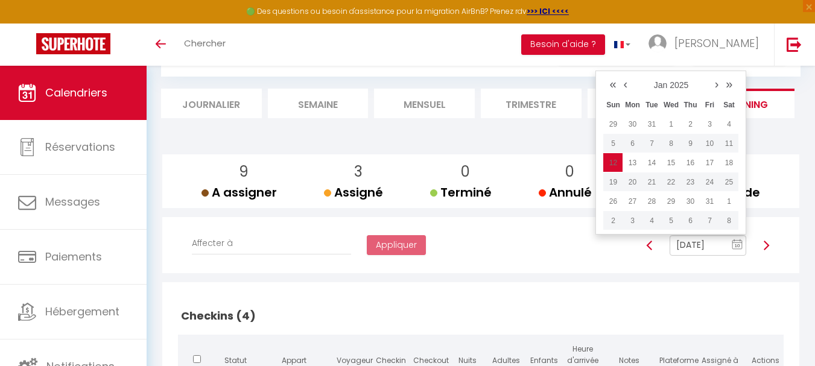
click at [628, 85] on link "‹" at bounding box center [625, 84] width 11 height 18
click at [627, 85] on link "‹" at bounding box center [625, 84] width 11 height 18
click at [729, 142] on td "12" at bounding box center [728, 143] width 19 height 19
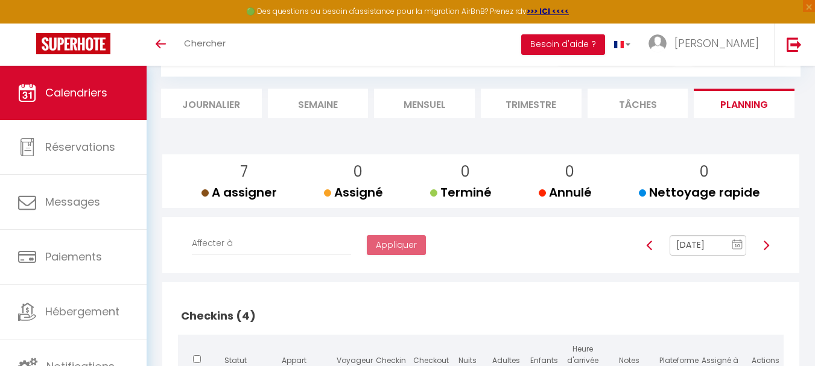
click at [703, 241] on input "Oct 12, 2024" at bounding box center [708, 245] width 77 height 21
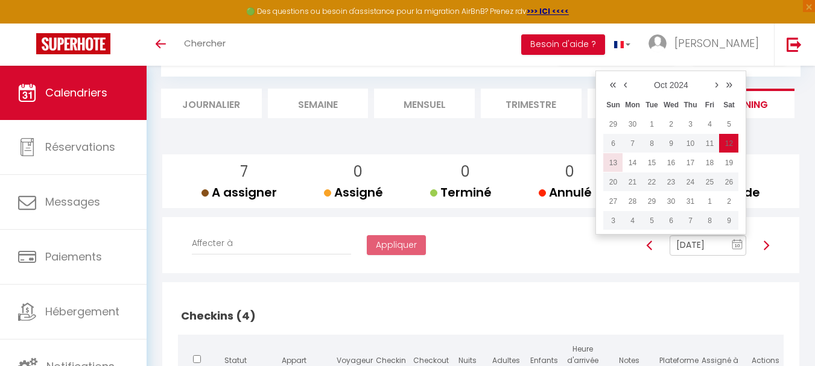
click at [614, 165] on td "13" at bounding box center [613, 162] width 19 height 19
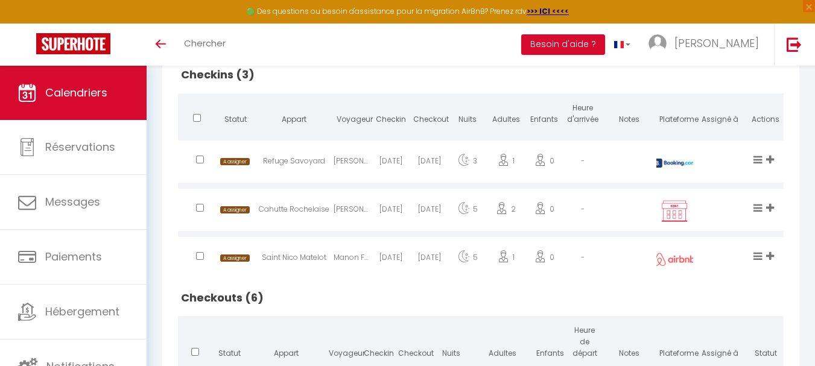
scroll to position [121, 0]
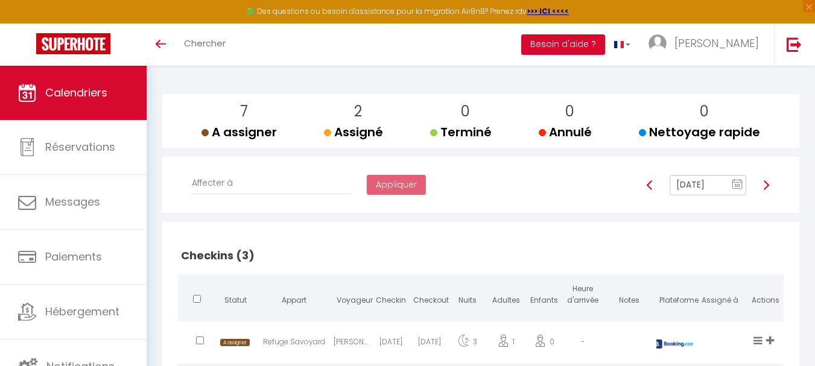
click at [699, 183] on input "Oct 13, 2024" at bounding box center [708, 185] width 77 height 21
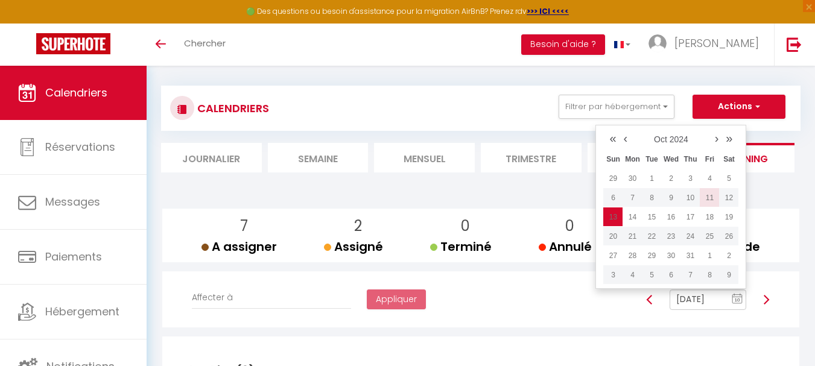
scroll to position [0, 0]
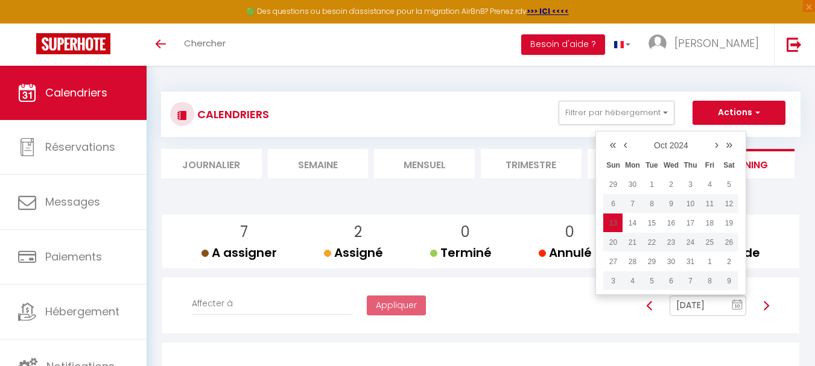
click at [686, 146] on link "2024" at bounding box center [679, 146] width 19 height 10
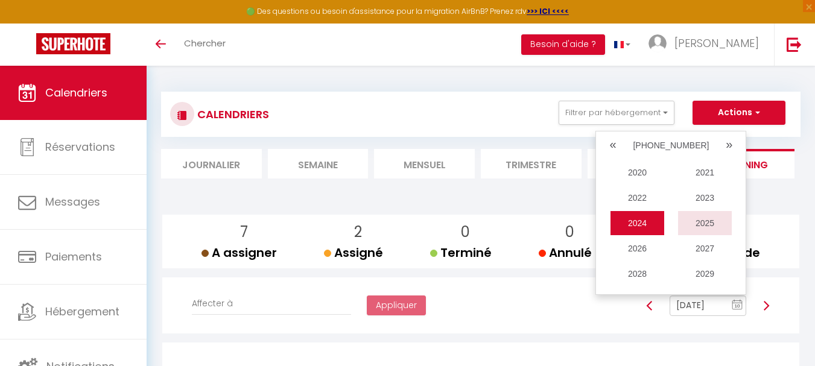
click at [714, 218] on span "2025" at bounding box center [705, 223] width 54 height 24
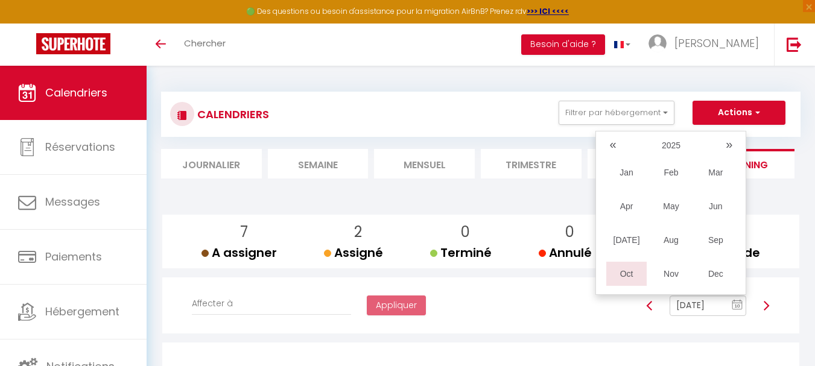
click at [628, 272] on span "Oct" at bounding box center [627, 274] width 40 height 24
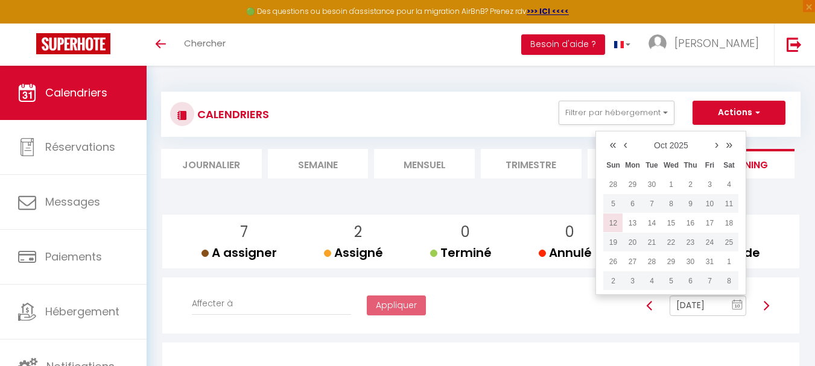
click at [614, 221] on td "12" at bounding box center [613, 223] width 19 height 19
type input "[DATE]"
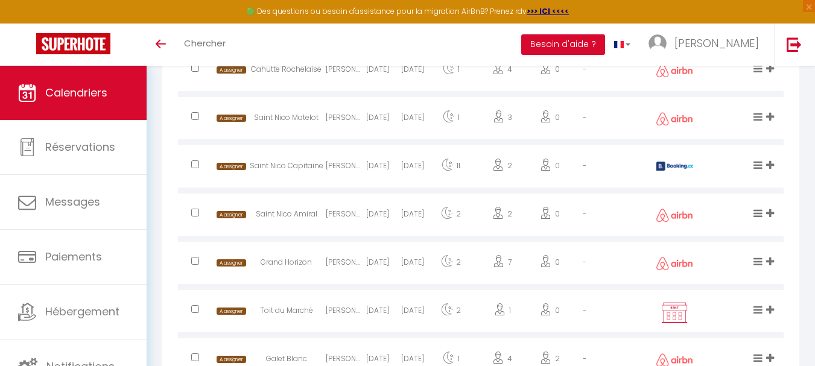
scroll to position [905, 0]
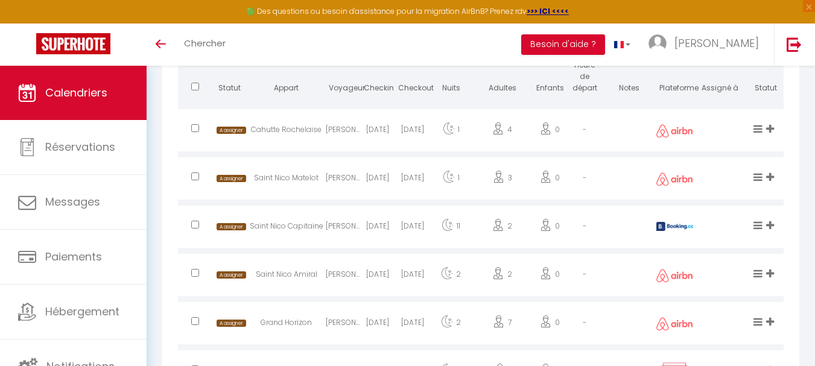
click at [192, 126] on input "checkbox" at bounding box center [195, 128] width 8 height 8
checkbox input "true"
click at [194, 177] on input "checkbox" at bounding box center [195, 177] width 8 height 8
checkbox input "true"
click at [195, 226] on input "checkbox" at bounding box center [195, 225] width 8 height 8
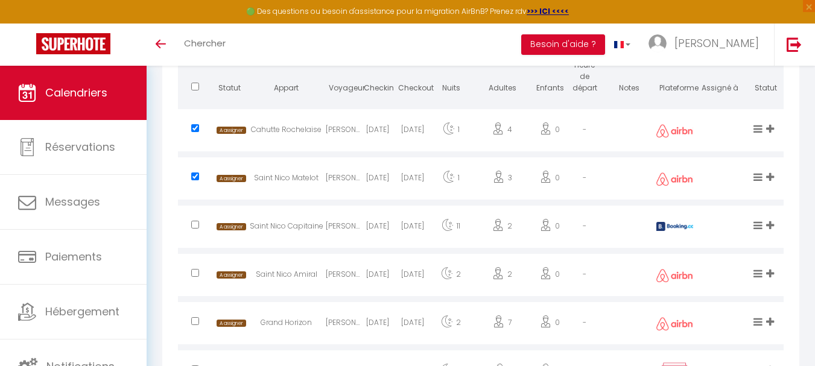
checkbox input "true"
click at [196, 272] on input "checkbox" at bounding box center [195, 273] width 8 height 8
checkbox input "true"
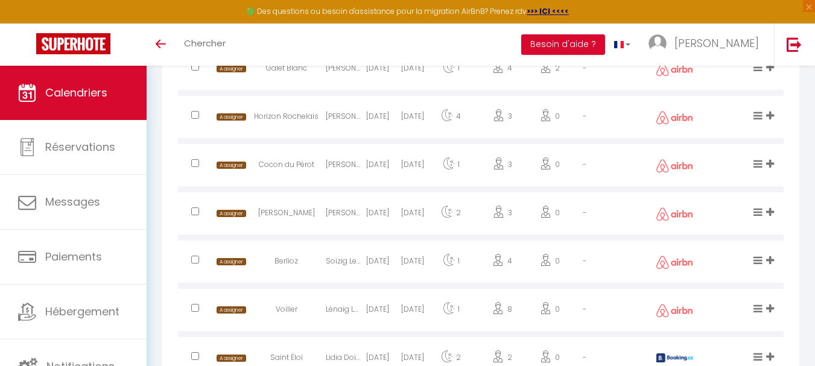
scroll to position [1268, 0]
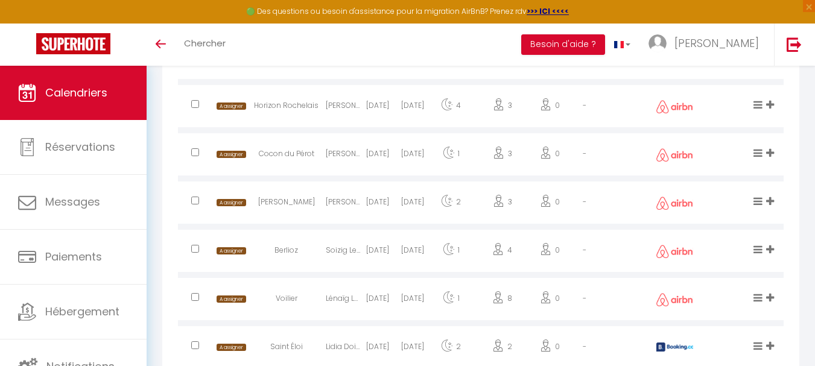
click at [192, 199] on input "checkbox" at bounding box center [195, 201] width 8 height 8
checkbox input "true"
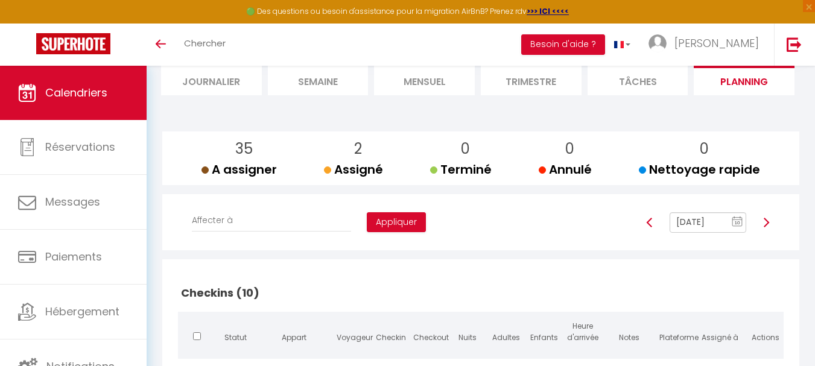
scroll to position [0, 0]
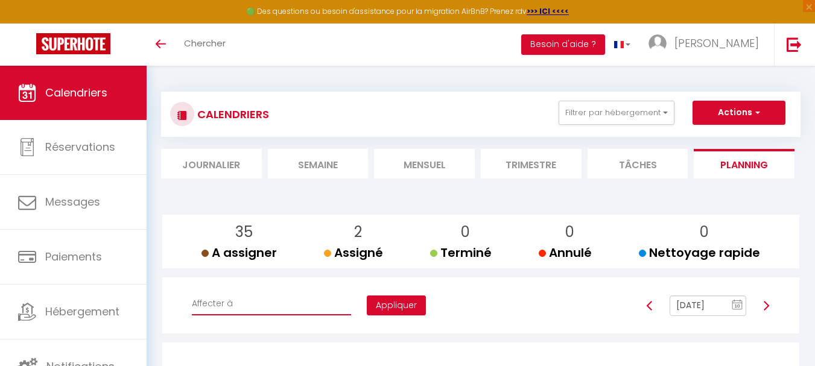
click at [192, 293] on select "Affecter à [PERSON_NAME] [PERSON_NAME] [PERSON_NAME] [PERSON_NAME] [PERSON_NAME…" at bounding box center [271, 304] width 159 height 23
click at [237, 304] on select "Affecter à [PERSON_NAME] [PERSON_NAME] [PERSON_NAME] [PERSON_NAME] [PERSON_NAME…" at bounding box center [271, 304] width 159 height 23
click at [192, 293] on select "Affecter à [PERSON_NAME] [PERSON_NAME] [PERSON_NAME] [PERSON_NAME] [PERSON_NAME…" at bounding box center [271, 304] width 159 height 23
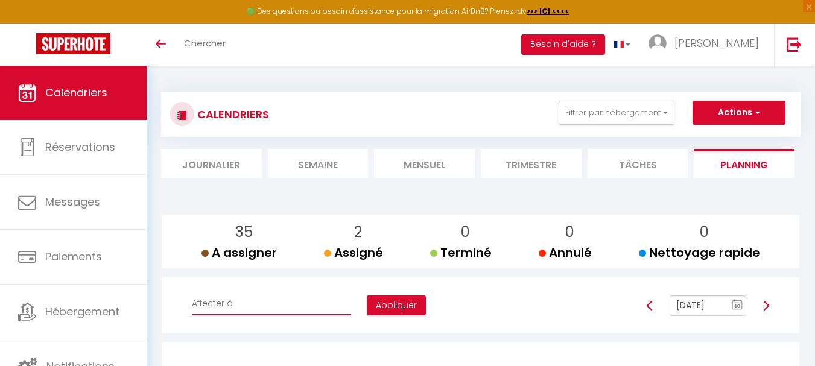
click at [231, 304] on select "Affecter à [PERSON_NAME] [PERSON_NAME] [PERSON_NAME] [PERSON_NAME] [PERSON_NAME…" at bounding box center [271, 304] width 159 height 23
click at [192, 293] on select "Affecter à [PERSON_NAME] [PERSON_NAME] [PERSON_NAME] [PERSON_NAME] [PERSON_NAME…" at bounding box center [271, 304] width 159 height 23
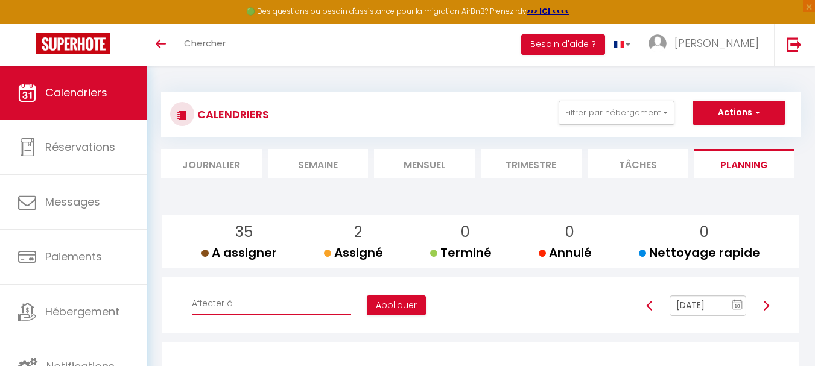
click at [227, 302] on select "Affecter à [PERSON_NAME] [PERSON_NAME] [PERSON_NAME] [PERSON_NAME] [PERSON_NAME…" at bounding box center [271, 304] width 159 height 23
click at [192, 293] on select "Affecter à [PERSON_NAME] [PERSON_NAME] [PERSON_NAME] [PERSON_NAME] [PERSON_NAME…" at bounding box center [271, 304] width 159 height 23
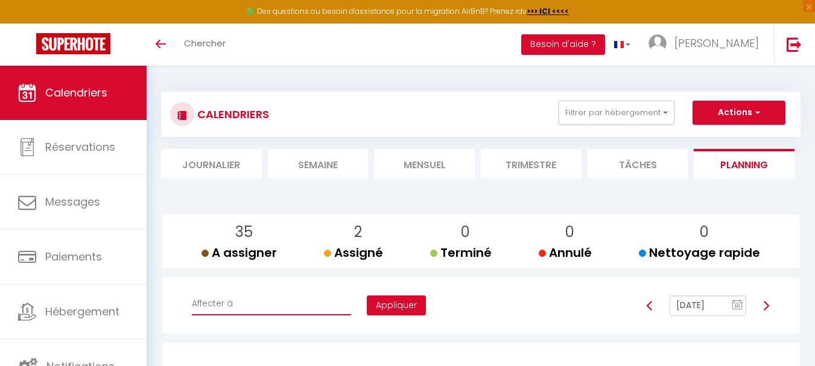
click at [192, 293] on select "Affecter à [PERSON_NAME] [PERSON_NAME] [PERSON_NAME] [PERSON_NAME] [PERSON_NAME…" at bounding box center [271, 304] width 159 height 23
click at [367, 310] on button "Appliquer" at bounding box center [396, 306] width 59 height 21
click at [192, 293] on select "Affecter à [PERSON_NAME] [PERSON_NAME] [PERSON_NAME] [PERSON_NAME] [PERSON_NAME…" at bounding box center [271, 304] width 159 height 23
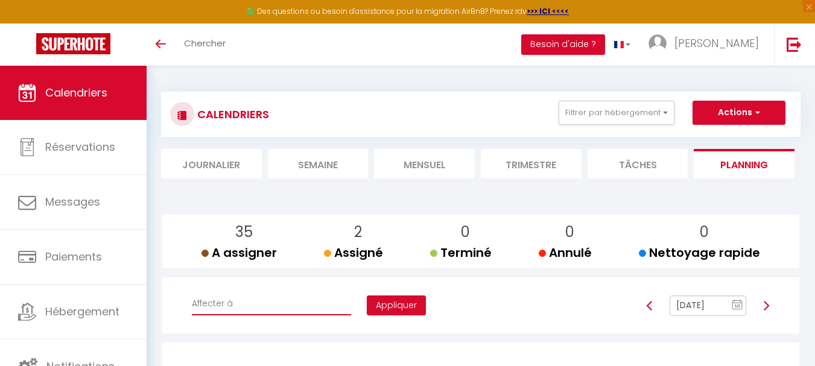
click at [192, 293] on select "Affecter à [PERSON_NAME] [PERSON_NAME] [PERSON_NAME] [PERSON_NAME] [PERSON_NAME…" at bounding box center [271, 304] width 159 height 23
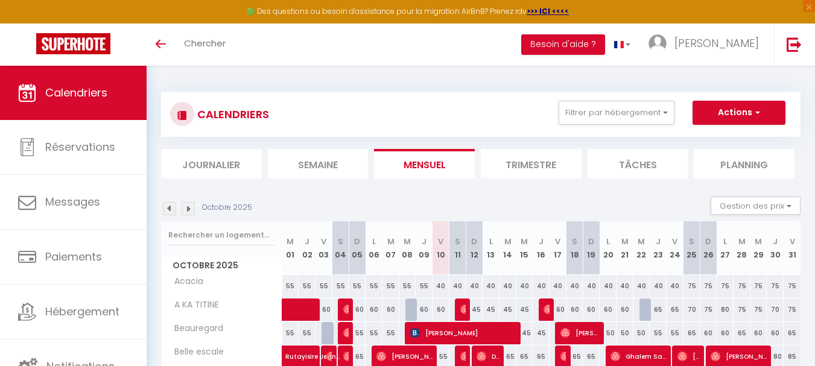
click at [754, 164] on li "Planning" at bounding box center [744, 164] width 101 height 30
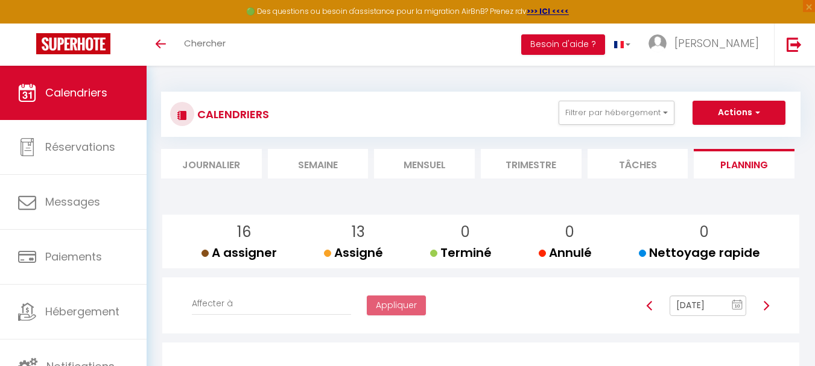
click at [706, 305] on input "[DATE]" at bounding box center [708, 306] width 77 height 21
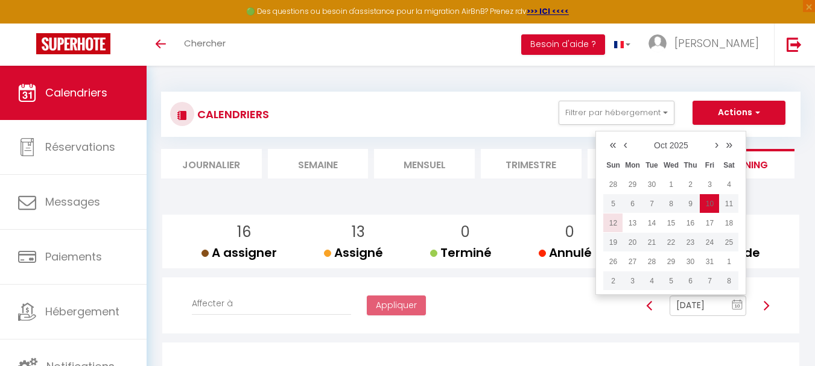
click at [615, 225] on td "12" at bounding box center [613, 223] width 19 height 19
type input "[DATE]"
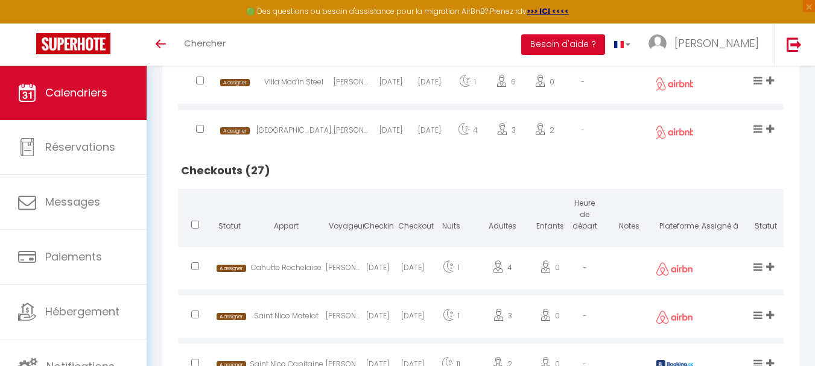
scroll to position [785, 0]
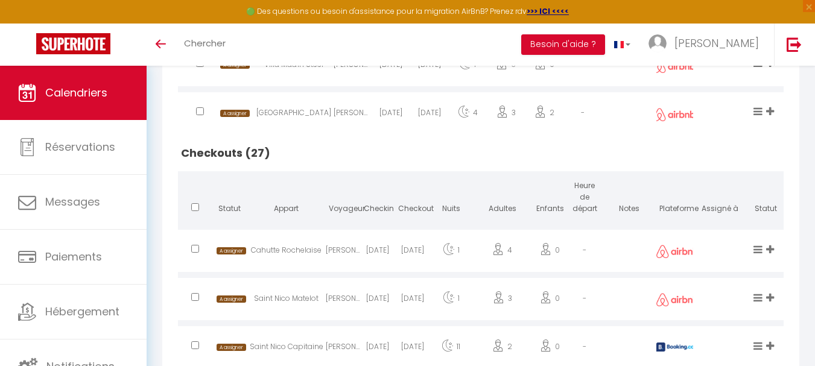
click at [191, 249] on input "checkbox" at bounding box center [195, 249] width 8 height 8
checkbox input "true"
click at [197, 298] on input "checkbox" at bounding box center [195, 297] width 8 height 8
checkbox input "true"
click at [198, 344] on input "checkbox" at bounding box center [195, 346] width 8 height 8
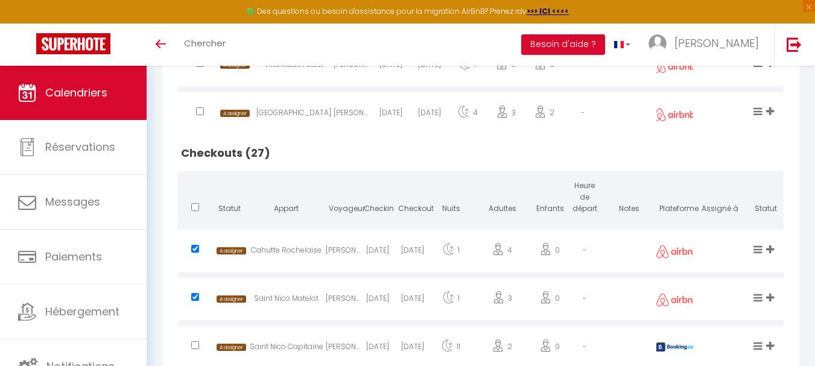
checkbox input "true"
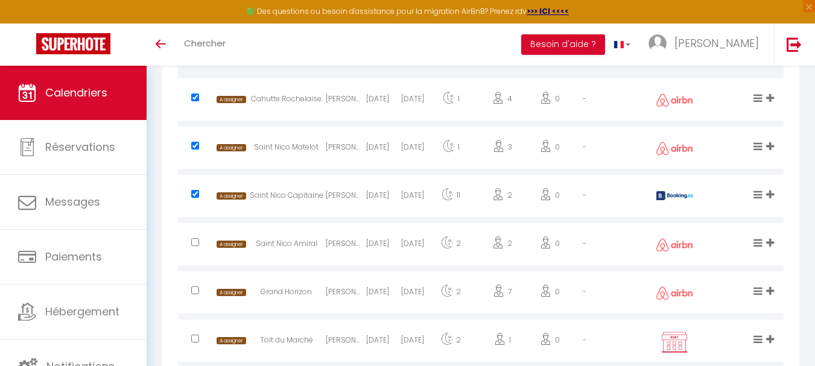
scroll to position [966, 0]
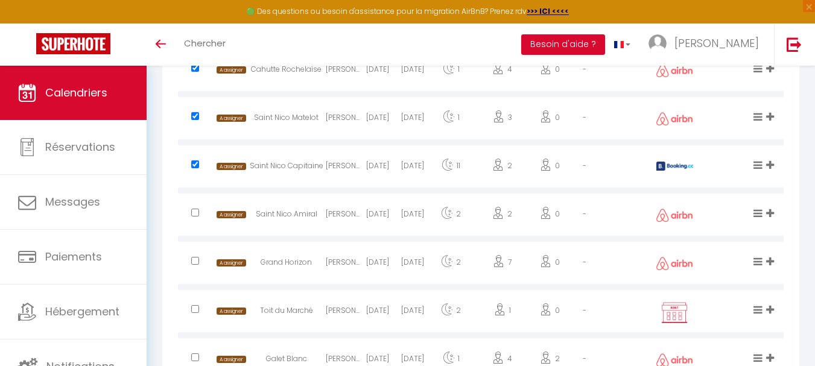
click at [194, 214] on input "checkbox" at bounding box center [195, 213] width 8 height 8
checkbox input "true"
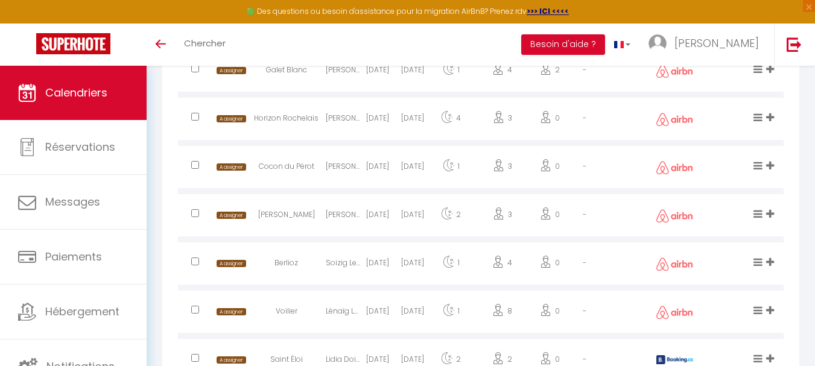
scroll to position [1328, 0]
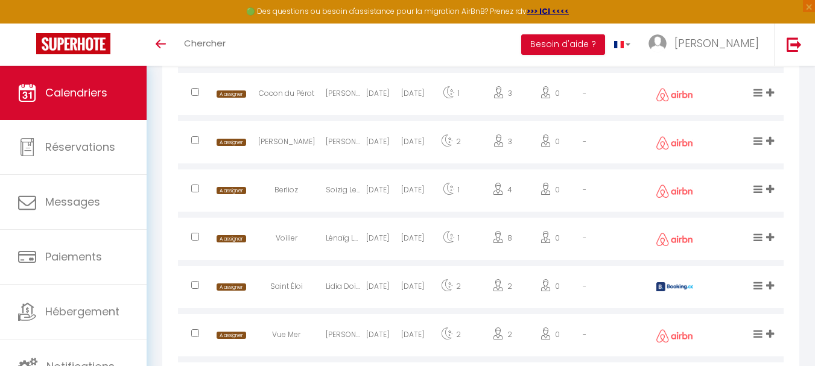
click at [194, 144] on input "checkbox" at bounding box center [195, 140] width 8 height 8
checkbox input "true"
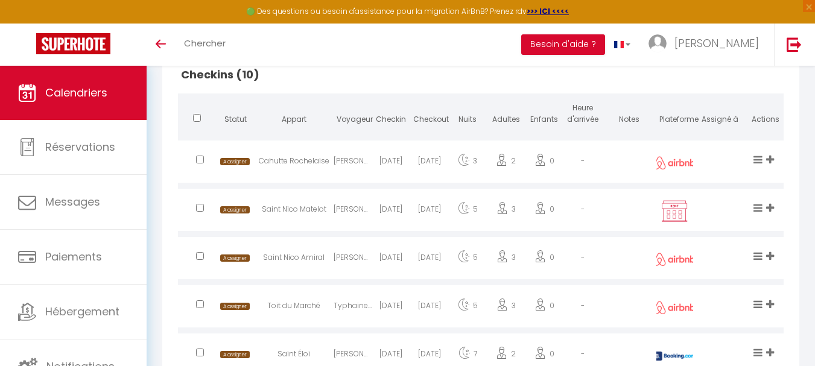
scroll to position [0, 0]
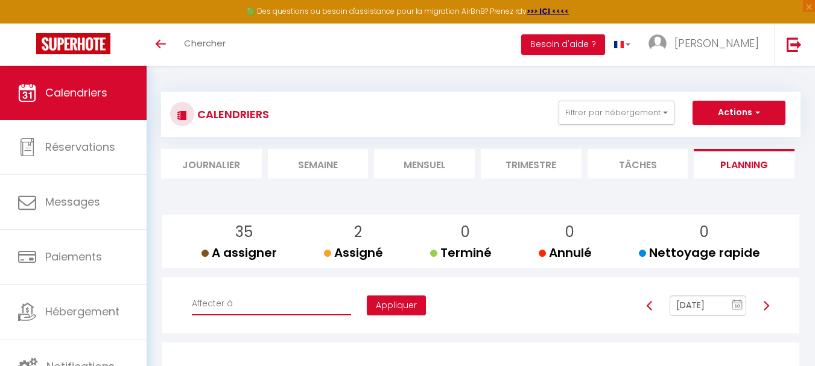
click at [255, 298] on select "Affecter à [PERSON_NAME] [PERSON_NAME] [PERSON_NAME] [PERSON_NAME] [PERSON_NAME…" at bounding box center [271, 304] width 159 height 23
select select "52757"
click at [192, 293] on select "Affecter à [PERSON_NAME] [PERSON_NAME] [PERSON_NAME] [PERSON_NAME] [PERSON_NAME…" at bounding box center [271, 304] width 159 height 23
click at [368, 312] on button "Appliquer" at bounding box center [396, 306] width 59 height 21
checkbox input "false"
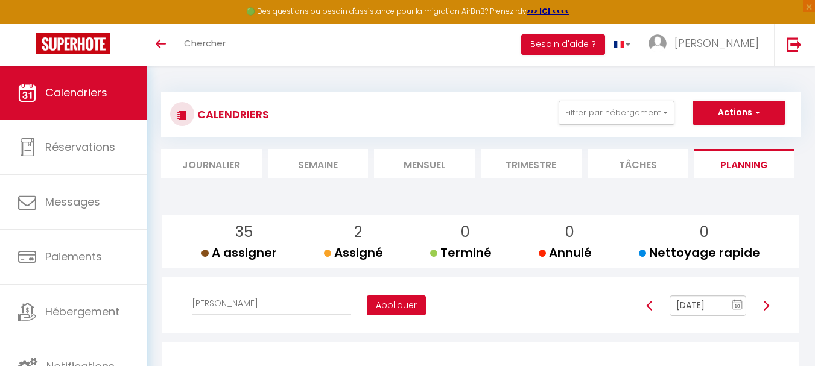
checkbox input "false"
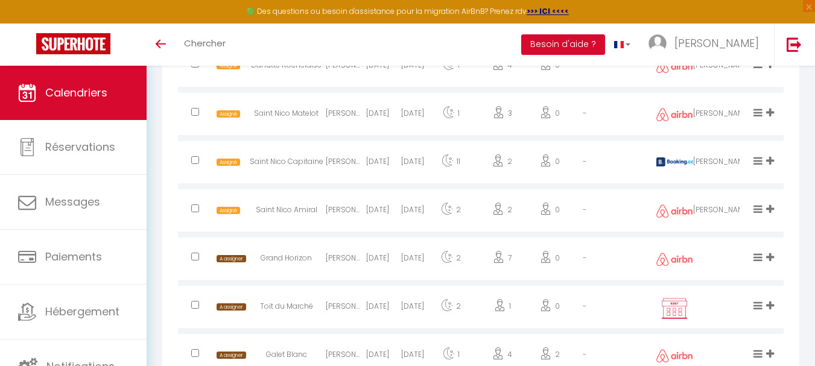
scroll to position [1026, 0]
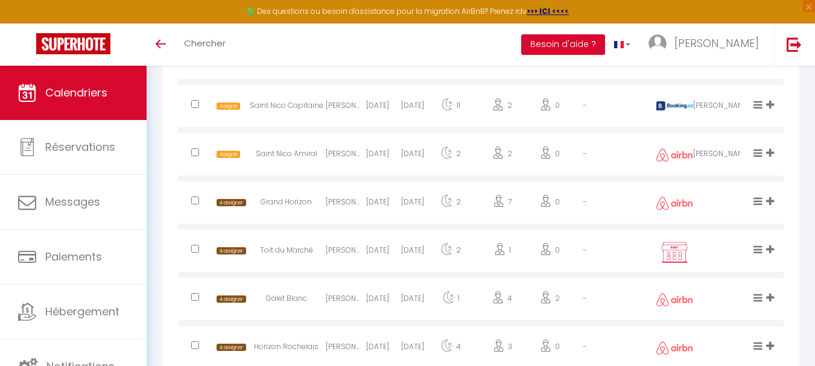
click at [193, 203] on input "checkbox" at bounding box center [195, 201] width 8 height 8
checkbox input "true"
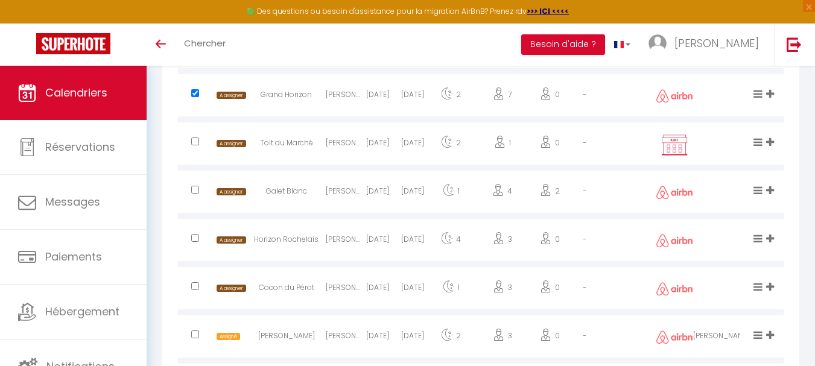
scroll to position [1147, 0]
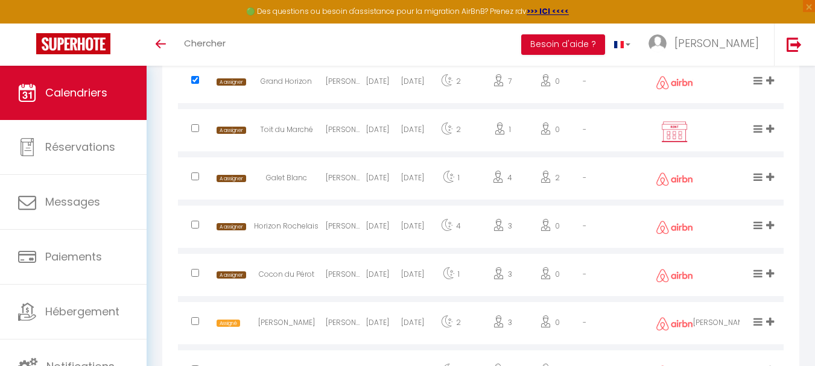
click at [194, 223] on input "checkbox" at bounding box center [195, 225] width 8 height 8
checkbox input "true"
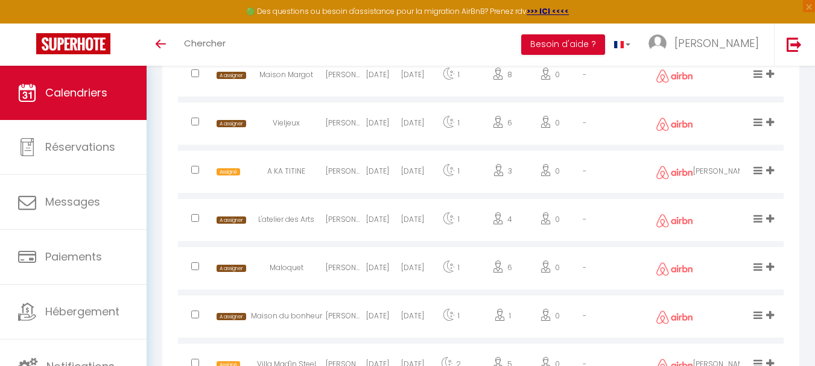
scroll to position [1811, 0]
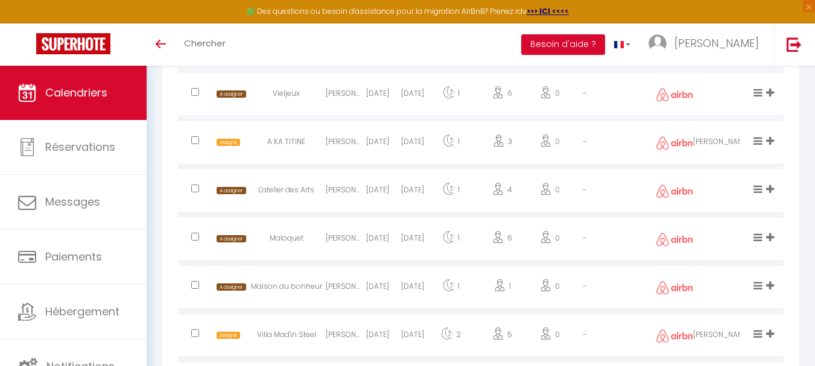
click at [194, 282] on input "checkbox" at bounding box center [195, 285] width 8 height 8
checkbox input "true"
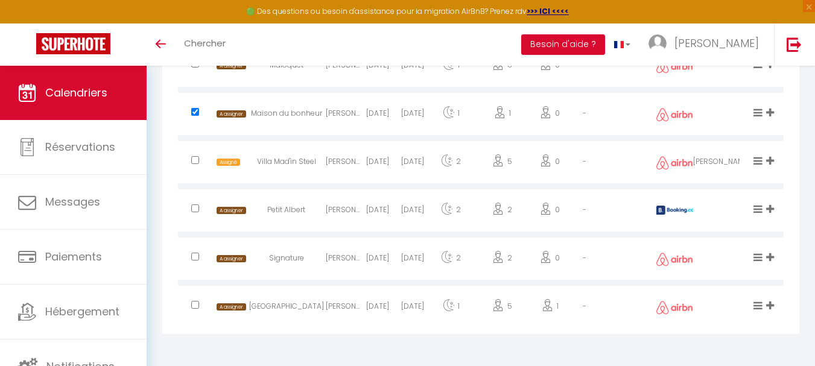
scroll to position [1985, 0]
click at [195, 210] on input "checkbox" at bounding box center [195, 208] width 8 height 8
checkbox input "true"
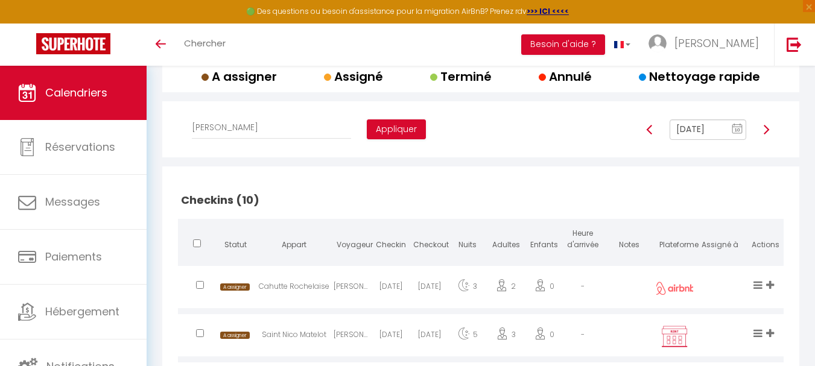
scroll to position [113, 0]
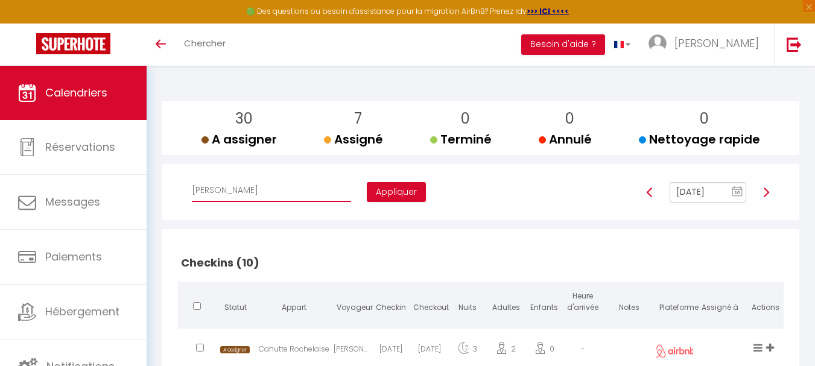
click at [249, 191] on select "Affecter à [PERSON_NAME] [PERSON_NAME] [PERSON_NAME] [PERSON_NAME] [PERSON_NAME…" at bounding box center [271, 190] width 159 height 23
select select "47892"
click at [192, 179] on select "Affecter à [PERSON_NAME] [PERSON_NAME] [PERSON_NAME] [PERSON_NAME] [PERSON_NAME…" at bounding box center [271, 190] width 159 height 23
click at [367, 194] on button "Appliquer" at bounding box center [396, 192] width 59 height 21
checkbox input "false"
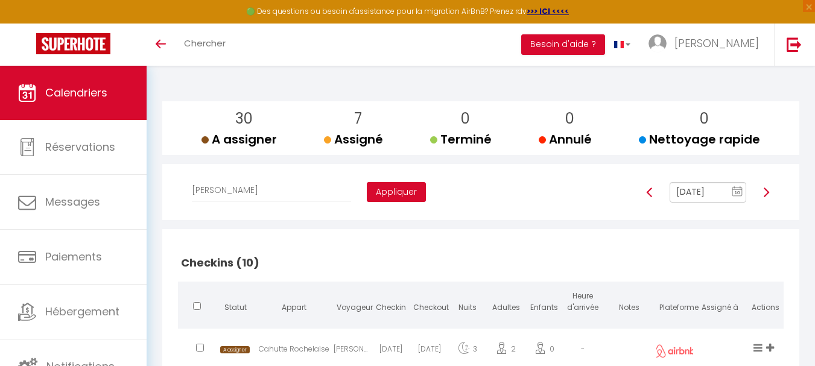
checkbox input "false"
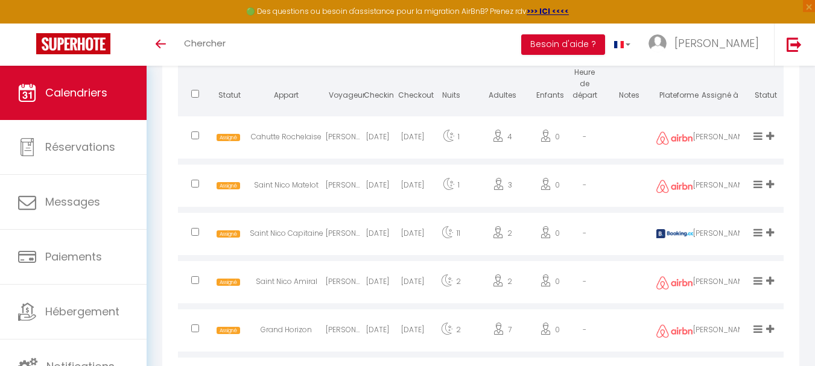
scroll to position [1079, 0]
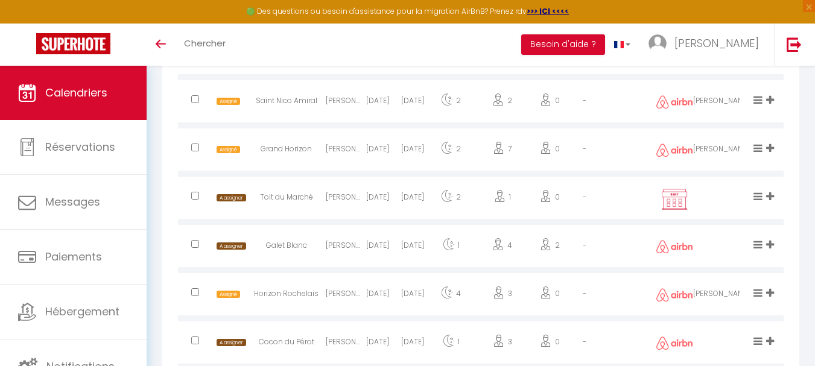
click at [194, 194] on input "checkbox" at bounding box center [195, 196] width 8 height 8
checkbox input "true"
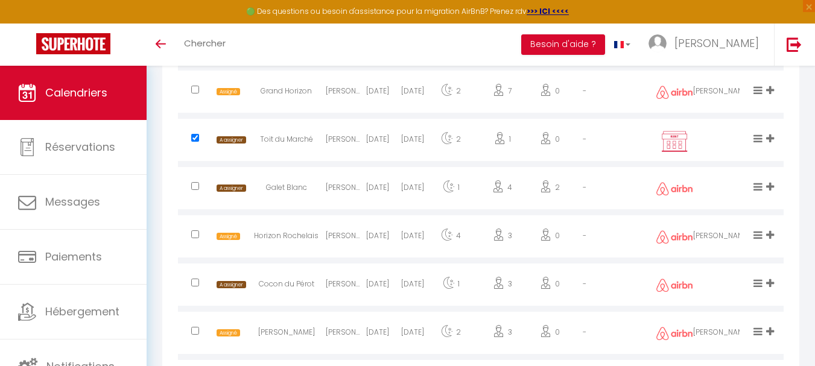
scroll to position [1260, 0]
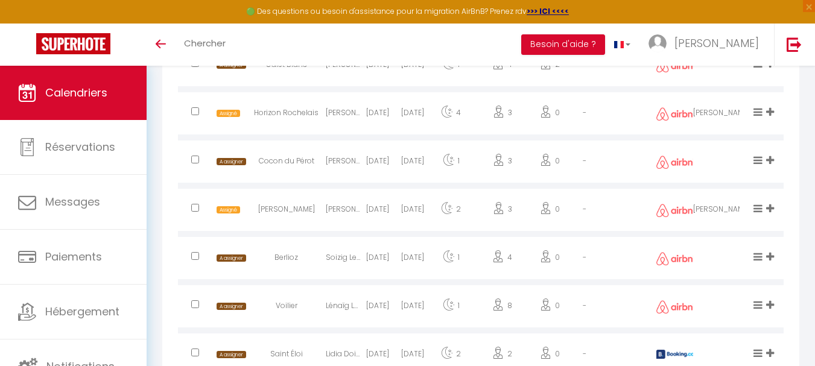
click at [193, 162] on input "checkbox" at bounding box center [195, 160] width 8 height 8
checkbox input "true"
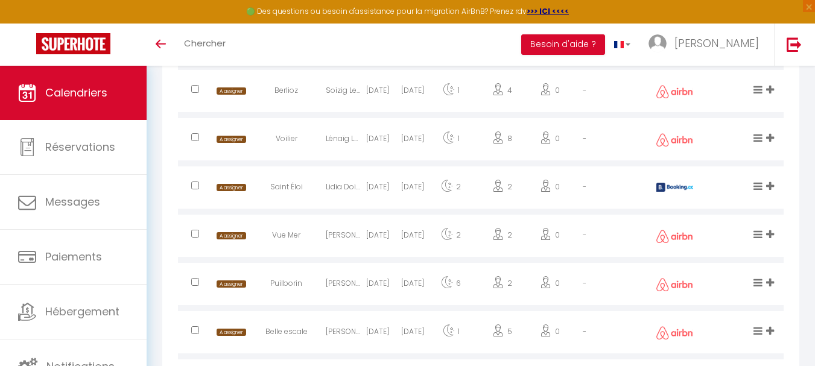
scroll to position [1441, 0]
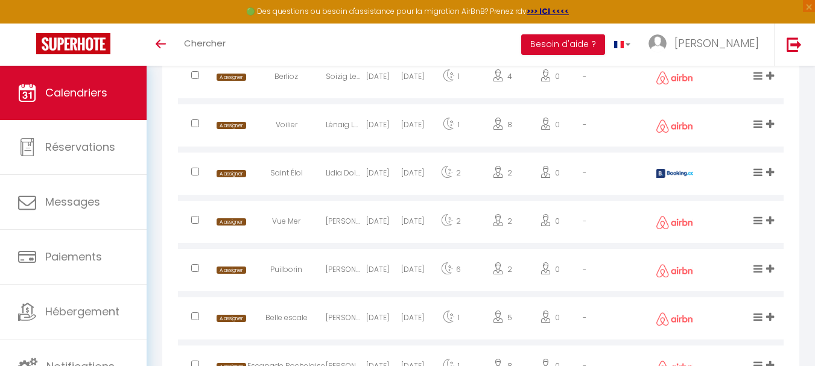
click at [193, 221] on input "checkbox" at bounding box center [195, 220] width 8 height 8
checkbox input "true"
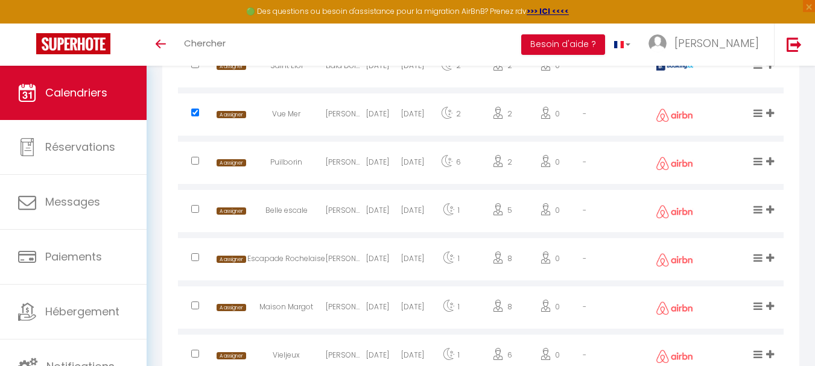
scroll to position [1562, 0]
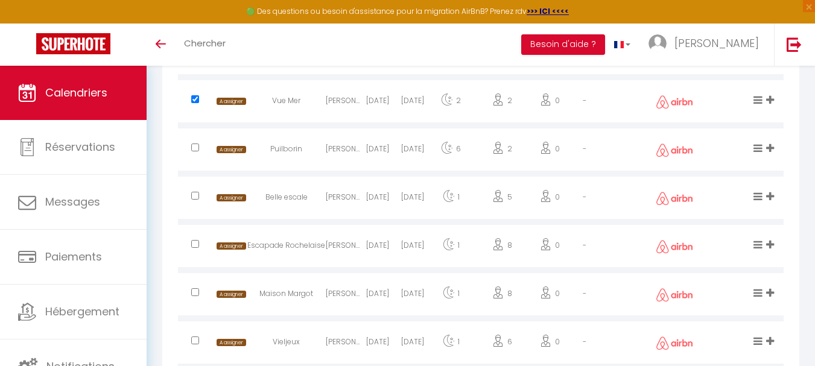
click at [197, 338] on input "checkbox" at bounding box center [195, 341] width 8 height 8
checkbox input "true"
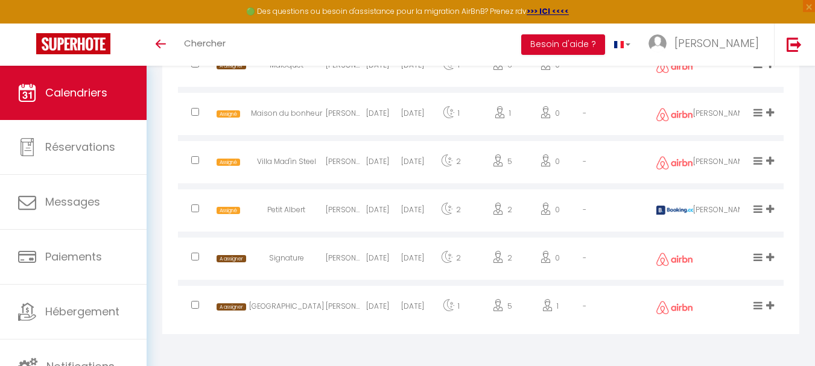
scroll to position [1985, 0]
click at [197, 257] on input "checkbox" at bounding box center [195, 256] width 8 height 8
checkbox input "true"
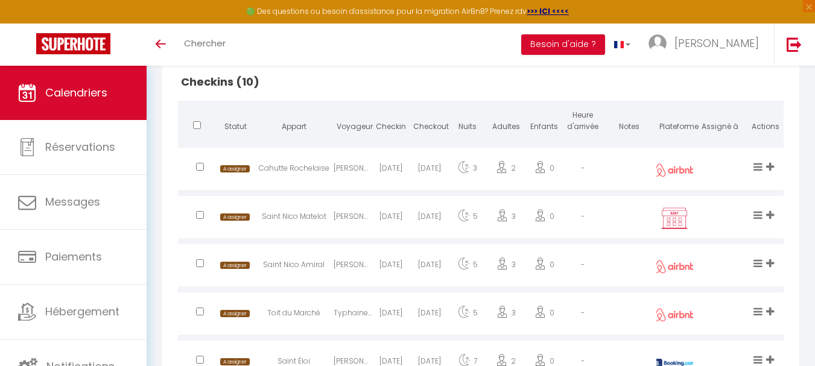
scroll to position [113, 0]
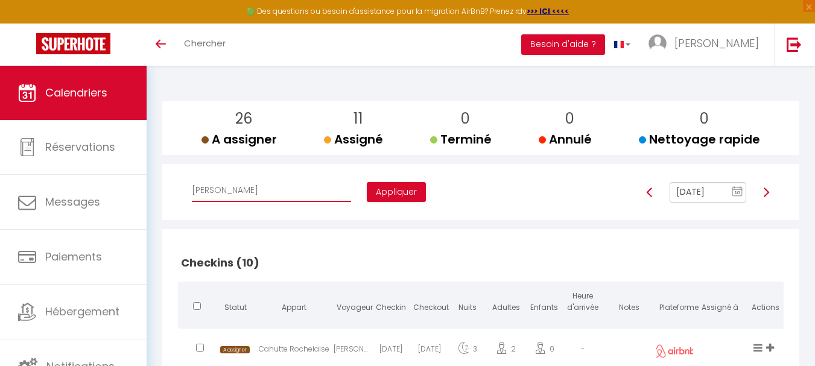
click at [279, 191] on select "Affecter à [PERSON_NAME] [PERSON_NAME] [PERSON_NAME] [PERSON_NAME] [PERSON_NAME…" at bounding box center [271, 190] width 159 height 23
select select "52446"
click at [192, 179] on select "Affecter à [PERSON_NAME] [PERSON_NAME] [PERSON_NAME] [PERSON_NAME] [PERSON_NAME…" at bounding box center [271, 190] width 159 height 23
click at [367, 196] on button "Appliquer" at bounding box center [396, 192] width 59 height 21
checkbox input "false"
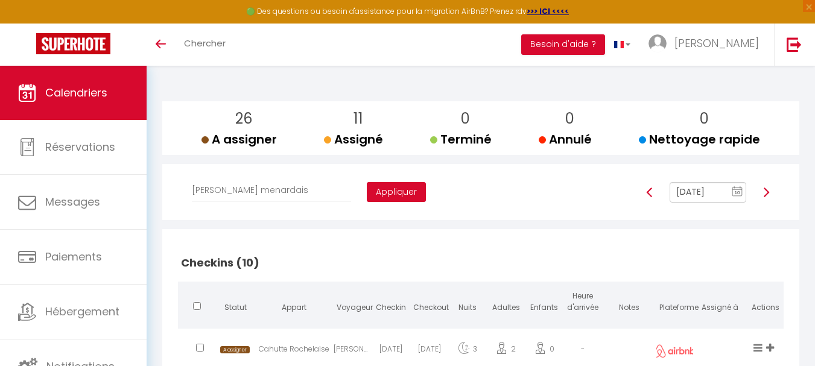
checkbox input "false"
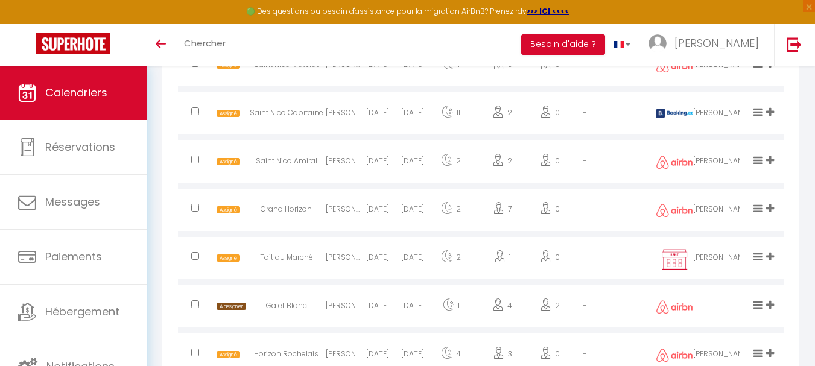
scroll to position [1079, 0]
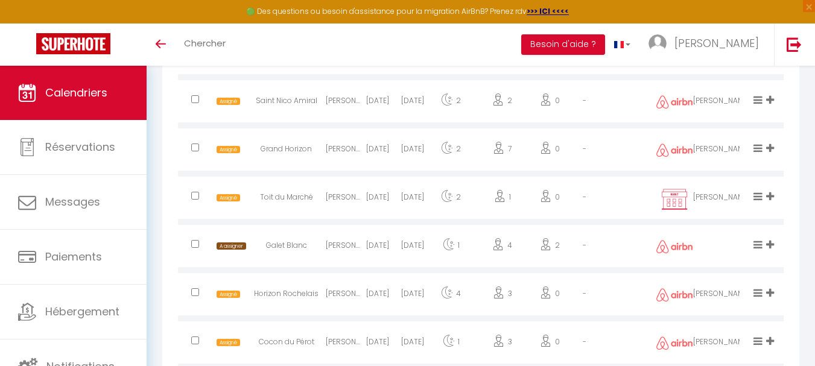
click at [195, 245] on input "checkbox" at bounding box center [195, 244] width 8 height 8
checkbox input "true"
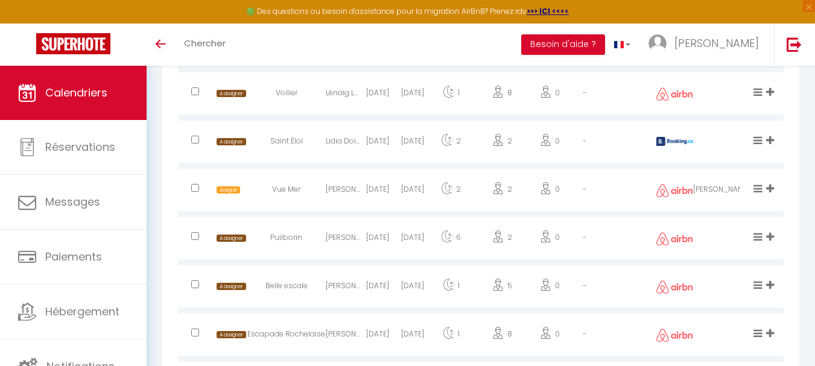
scroll to position [1502, 0]
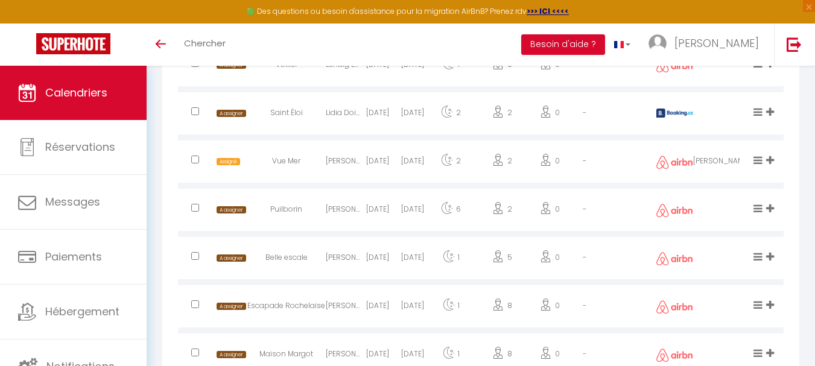
click at [193, 209] on input "checkbox" at bounding box center [195, 208] width 8 height 8
checkbox input "true"
click at [196, 258] on input "checkbox" at bounding box center [195, 256] width 8 height 8
checkbox input "true"
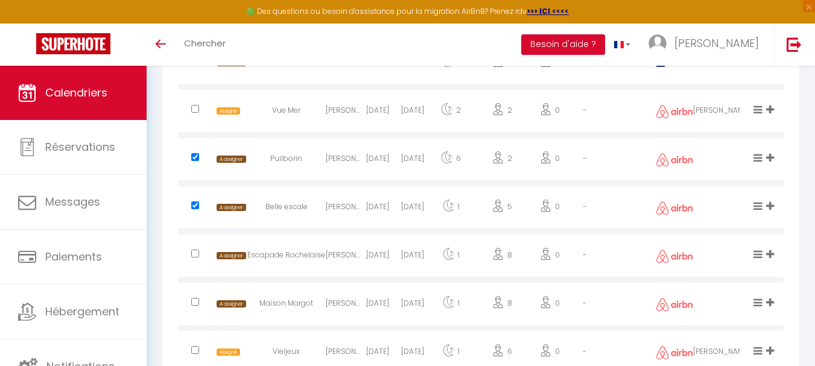
scroll to position [1622, 0]
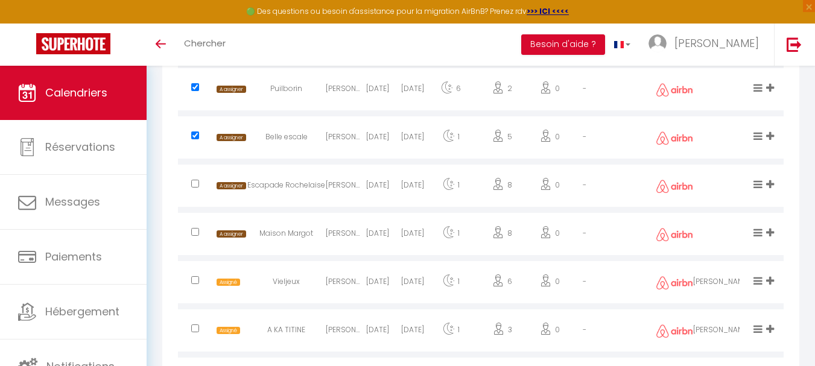
click at [195, 232] on input "checkbox" at bounding box center [195, 232] width 8 height 8
checkbox input "true"
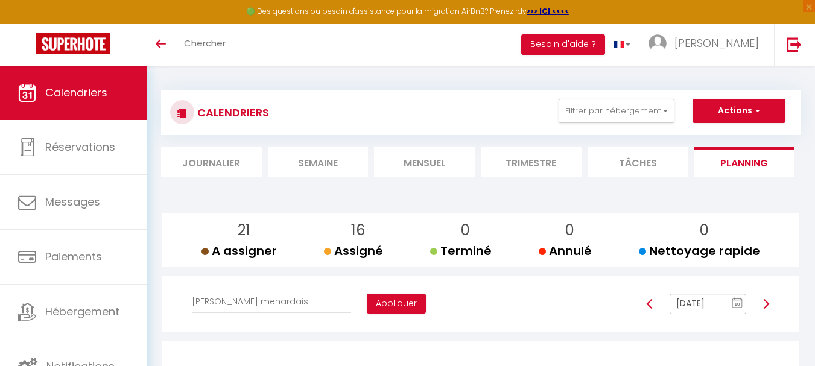
scroll to position [0, 0]
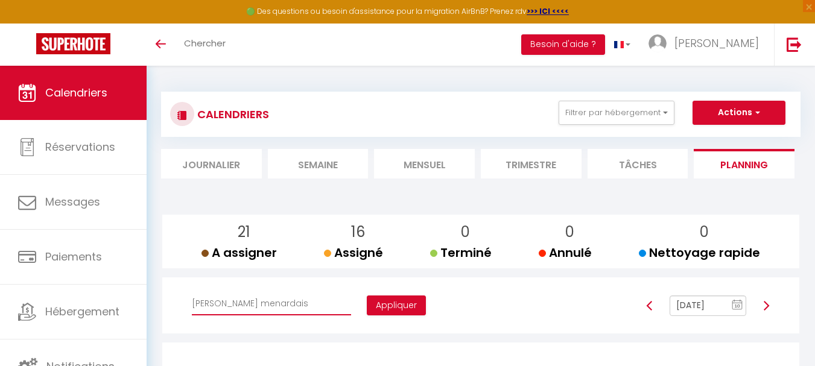
click at [277, 305] on select "Affecter à [PERSON_NAME] [PERSON_NAME] [PERSON_NAME] [PERSON_NAME] [PERSON_NAME…" at bounding box center [271, 304] width 159 height 23
select select "41844"
click at [192, 293] on select "Affecter à [PERSON_NAME] [PERSON_NAME] [PERSON_NAME] [PERSON_NAME] [PERSON_NAME…" at bounding box center [271, 304] width 159 height 23
click at [367, 307] on button "Appliquer" at bounding box center [396, 306] width 59 height 21
checkbox input "false"
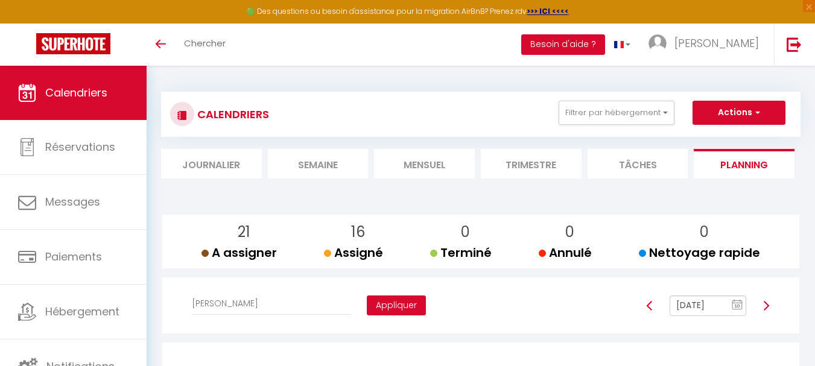
checkbox input "false"
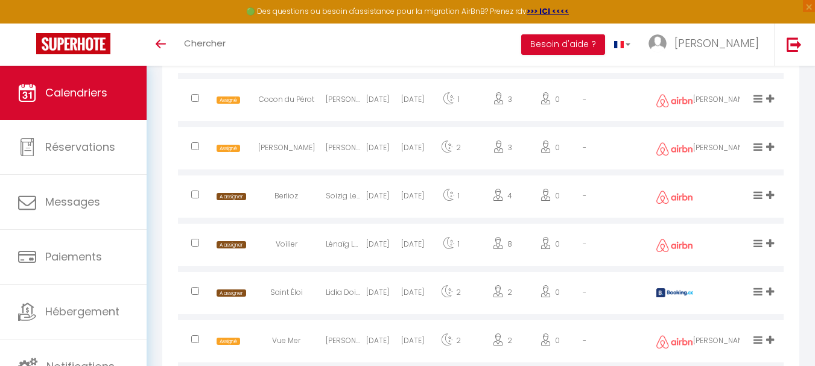
scroll to position [1328, 0]
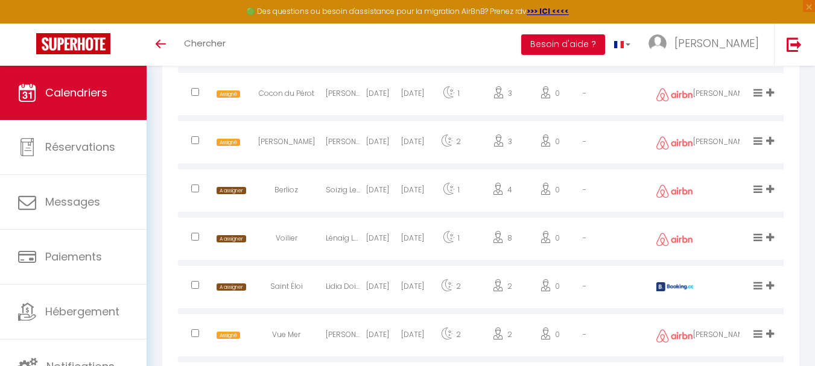
click at [195, 190] on input "checkbox" at bounding box center [195, 189] width 8 height 8
checkbox input "true"
click at [197, 239] on input "checkbox" at bounding box center [195, 237] width 8 height 8
checkbox input "true"
click at [197, 285] on input "checkbox" at bounding box center [195, 285] width 8 height 8
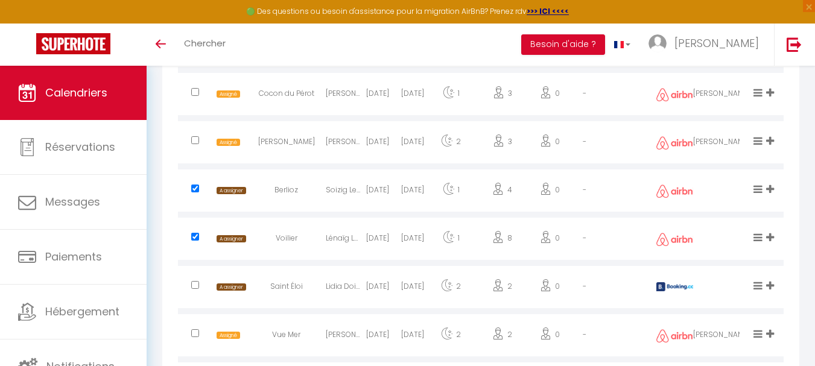
checkbox input "true"
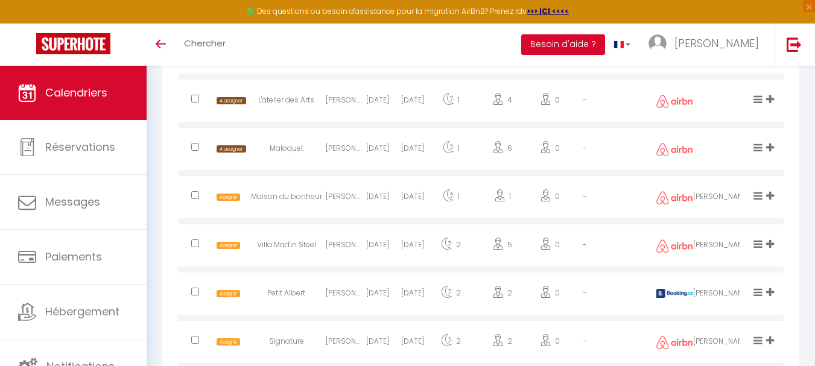
scroll to position [1985, 0]
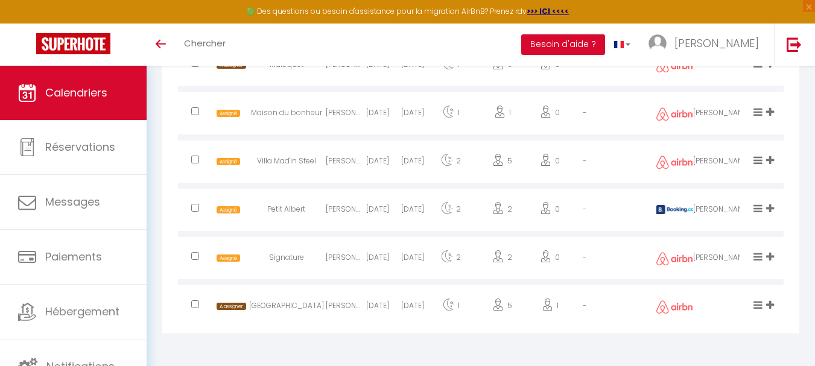
click at [194, 301] on input "checkbox" at bounding box center [195, 305] width 8 height 8
checkbox input "true"
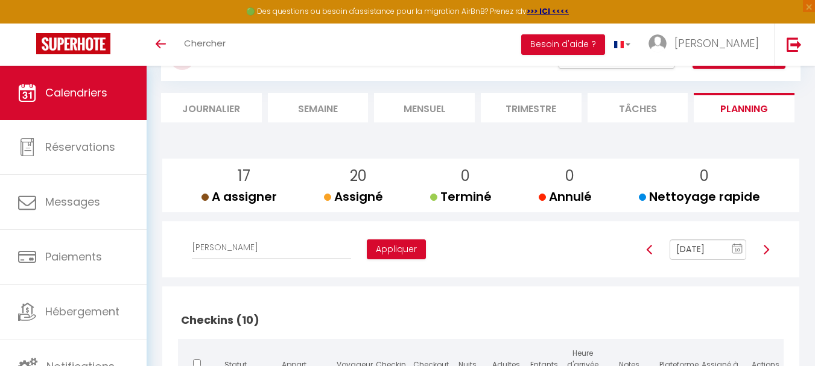
scroll to position [53, 0]
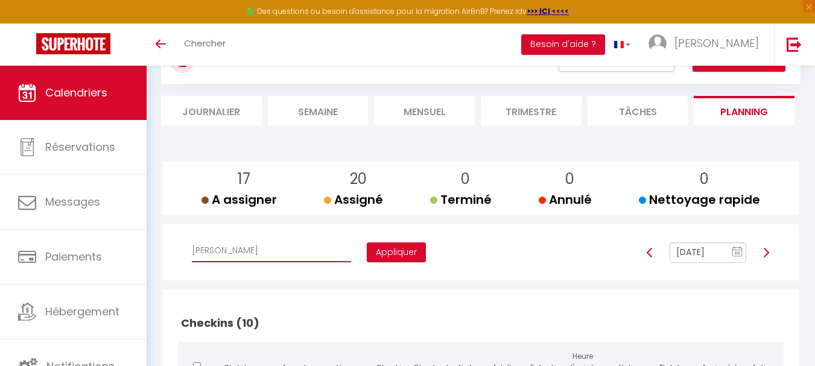
click at [258, 250] on select "Affecter à [PERSON_NAME] [PERSON_NAME] [PERSON_NAME] [PERSON_NAME] [PERSON_NAME…" at bounding box center [271, 251] width 159 height 23
select select "44562"
click at [192, 240] on select "Affecter à [PERSON_NAME] [PERSON_NAME] [PERSON_NAME] [PERSON_NAME] [PERSON_NAME…" at bounding box center [271, 251] width 159 height 23
click at [367, 249] on button "Appliquer" at bounding box center [396, 253] width 59 height 21
checkbox input "false"
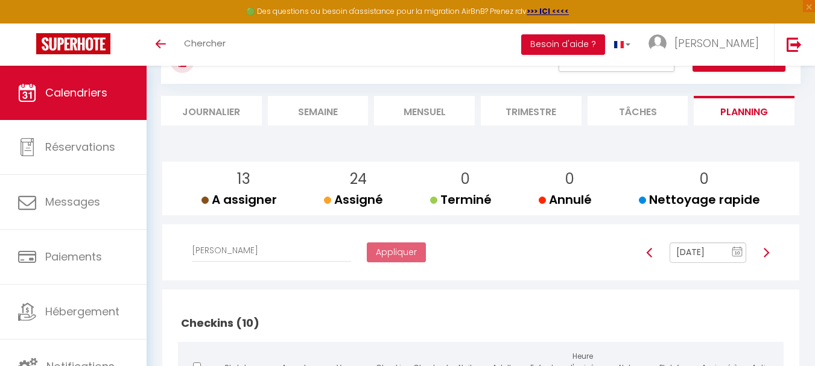
checkbox input "false"
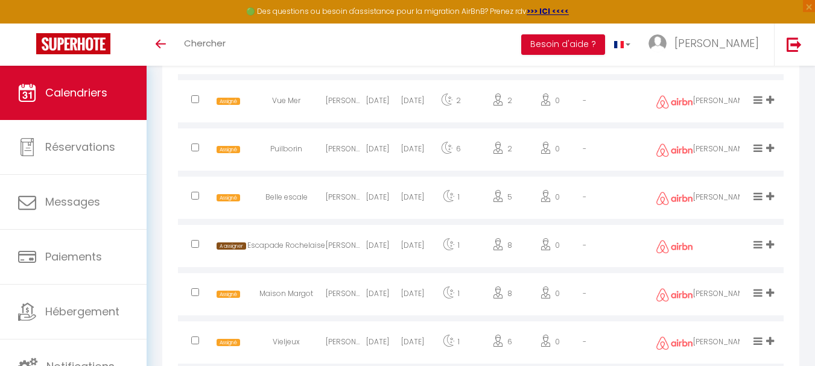
scroll to position [1622, 0]
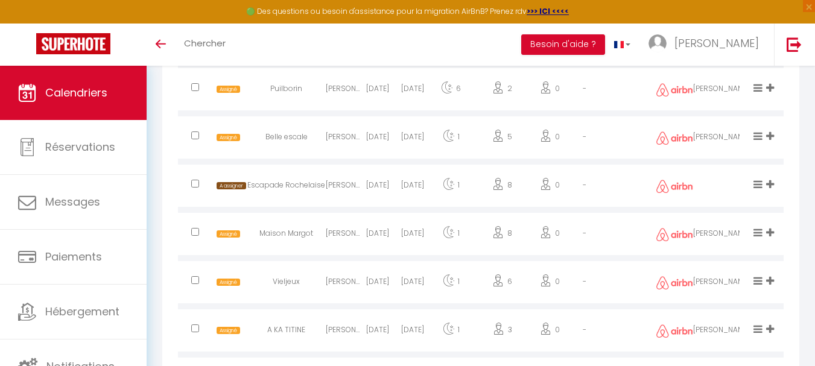
click at [193, 187] on input "checkbox" at bounding box center [195, 184] width 8 height 8
checkbox input "true"
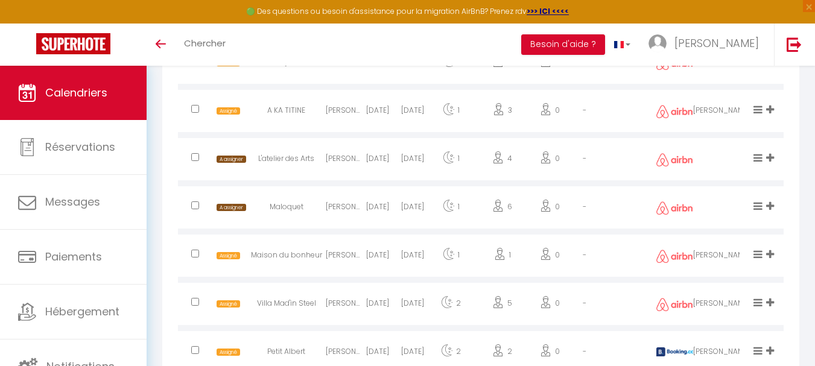
scroll to position [1803, 0]
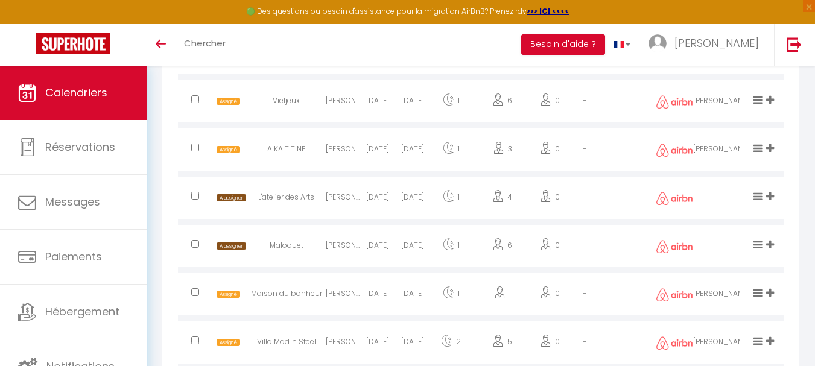
click at [194, 196] on input "checkbox" at bounding box center [195, 196] width 8 height 8
checkbox input "true"
click at [194, 241] on input "checkbox" at bounding box center [195, 244] width 8 height 8
checkbox input "true"
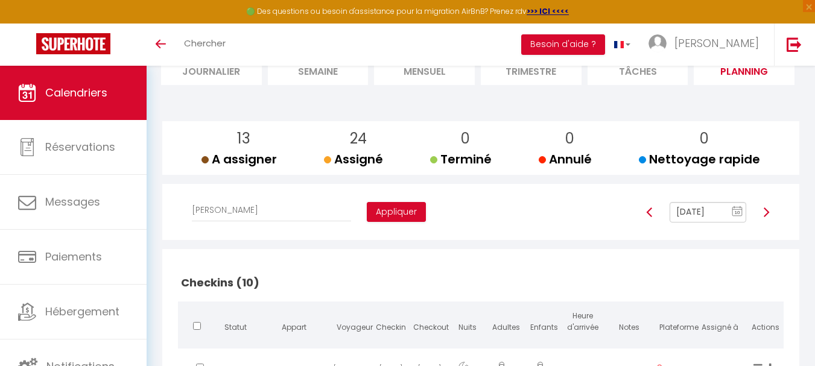
scroll to position [0, 0]
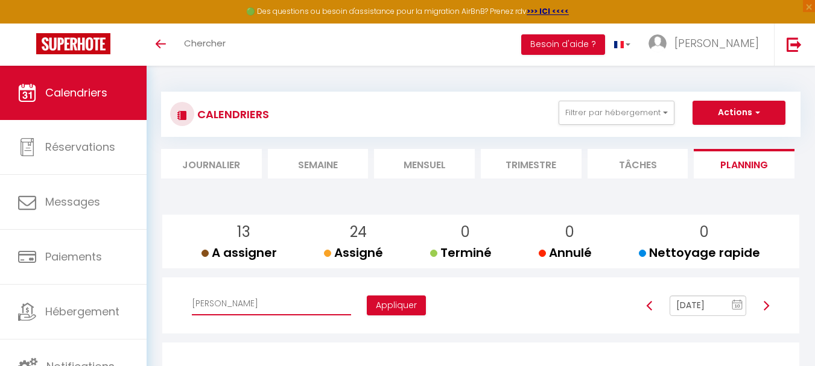
click at [269, 304] on select "Affecter à [PERSON_NAME] [PERSON_NAME] [PERSON_NAME] [PERSON_NAME] [PERSON_NAME…" at bounding box center [271, 304] width 159 height 23
select select "44038"
click at [192, 293] on select "Affecter à [PERSON_NAME] [PERSON_NAME] [PERSON_NAME] [PERSON_NAME] [PERSON_NAME…" at bounding box center [271, 304] width 159 height 23
click at [367, 302] on button "Appliquer" at bounding box center [396, 306] width 59 height 21
checkbox input "false"
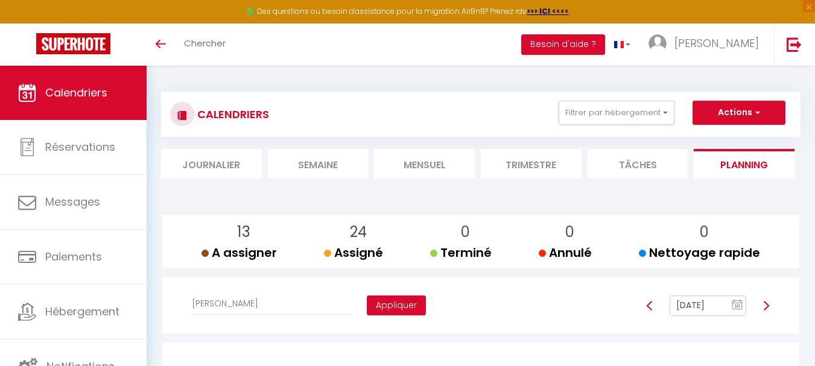
checkbox input "false"
click at [768, 305] on img at bounding box center [767, 306] width 10 height 10
type input "[DATE]"
